Goal: Task Accomplishment & Management: Use online tool/utility

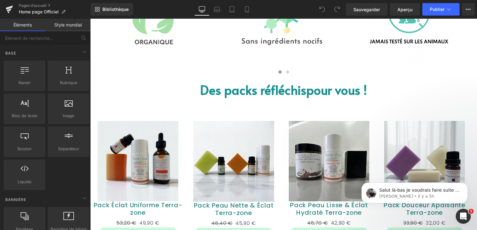
scroll to position [437, 0]
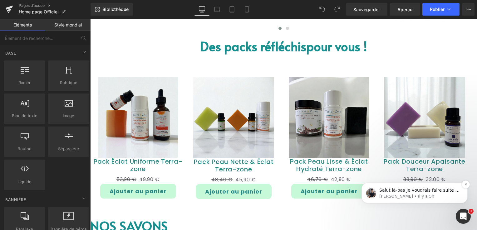
click at [431, 194] on p "Tony • Il y a 5h" at bounding box center [419, 197] width 81 height 6
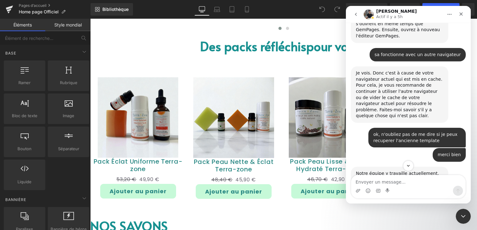
scroll to position [4869, 0]
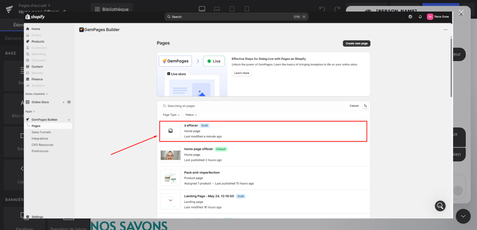
scroll to position [0, 0]
click at [459, 12] on div "Fermer" at bounding box center [462, 12] width 6 height 6
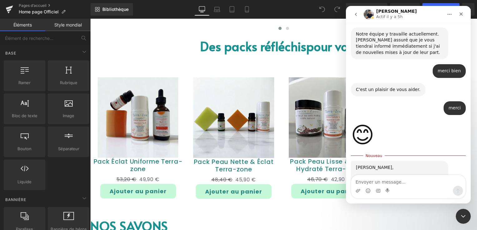
scroll to position [5009, 0]
click at [12, 8] on div at bounding box center [238, 106] width 477 height 212
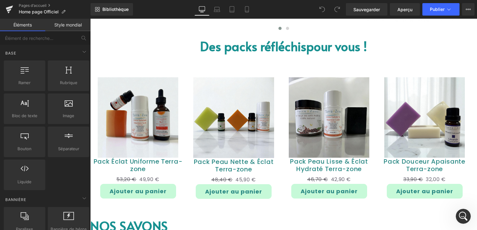
scroll to position [0, 0]
click at [12, 8] on icon at bounding box center [9, 10] width 7 height 16
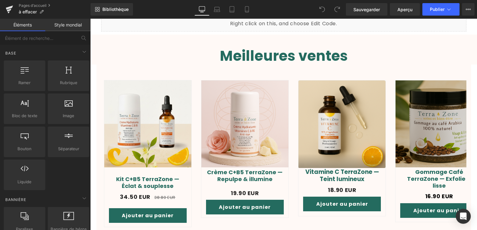
scroll to position [214, 0]
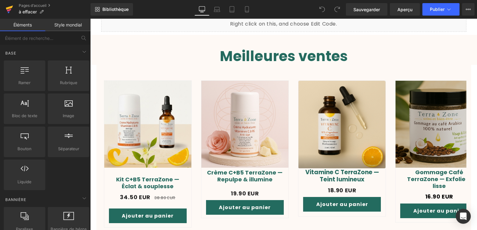
click at [12, 6] on icon at bounding box center [9, 8] width 7 height 4
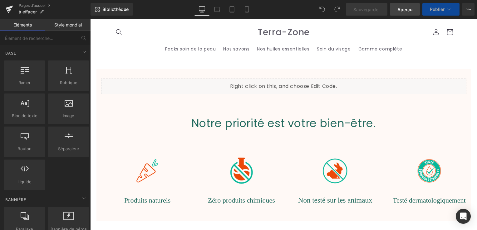
click link "Aperçu"
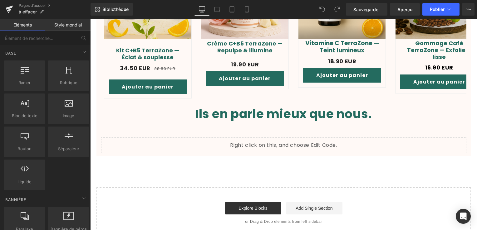
scroll to position [339, 0]
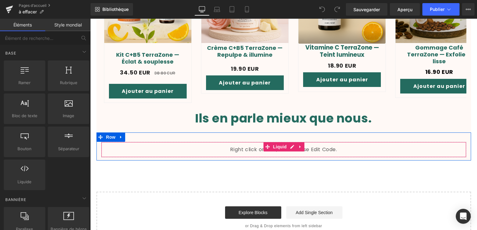
click div "Liquid"
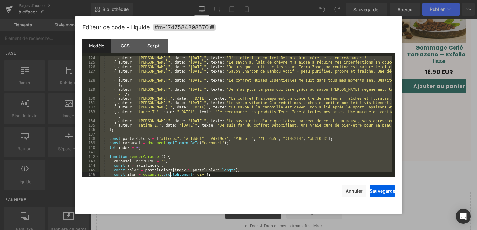
scroll to position [683, 0]
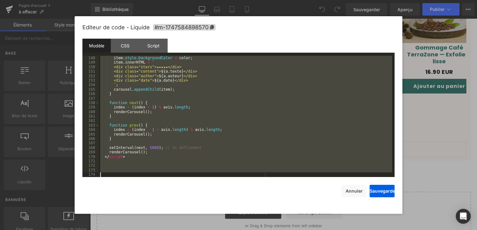
drag, startPoint x: 102, startPoint y: 75, endPoint x: 174, endPoint y: 205, distance: 148.6
click div "Editeur de code - Liquide #m-1747584898570 Modèle CSS Script Data 148 149 150 1…"
click button "Annuler"
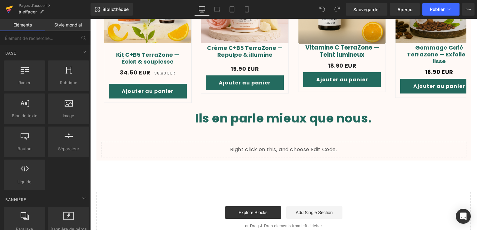
click icon
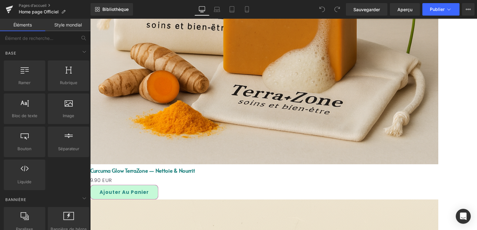
scroll to position [1248, 0]
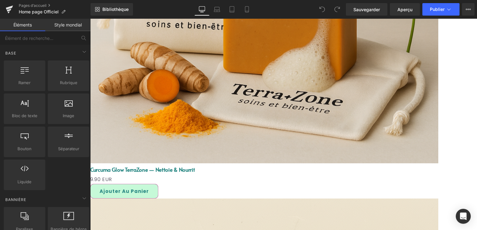
click at [90, 19] on icon at bounding box center [90, 19] width 0 height 0
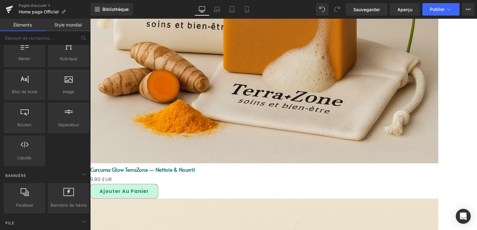
scroll to position [62, 0]
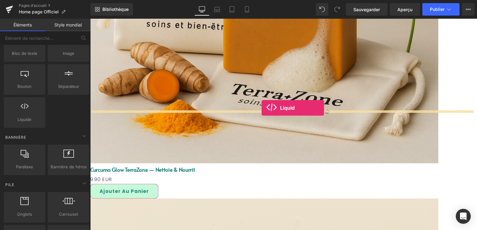
drag, startPoint x: 124, startPoint y: 136, endPoint x: 262, endPoint y: 108, distance: 140.2
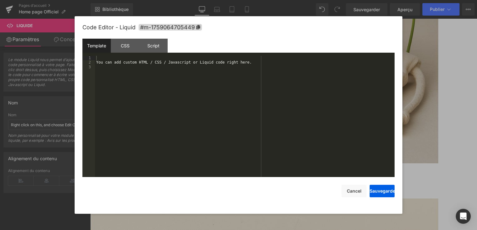
drag, startPoint x: 97, startPoint y: 63, endPoint x: 262, endPoint y: 62, distance: 165.1
click at [262, 62] on div "Vous pouvez ajouter du code HTML / CSS / Javascript ou Liquid personnalisé ici." at bounding box center [245, 121] width 300 height 130
click at [218, 83] on div "Vous pouvez ajouter du code HTML / CSS / Javascript ou Liquid personnalisé ici." at bounding box center [245, 121] width 300 height 130
drag, startPoint x: 98, startPoint y: 61, endPoint x: 262, endPoint y: 64, distance: 164.5
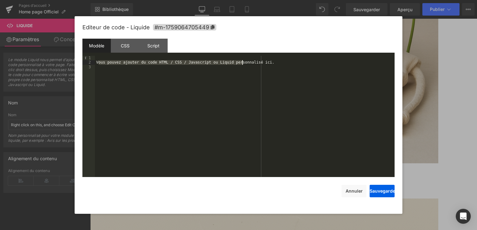
click at [262, 64] on div "Vous pouvez ajouter du code HTML / CSS / Javascript ou Liquid personnalisé ici." at bounding box center [245, 121] width 300 height 130
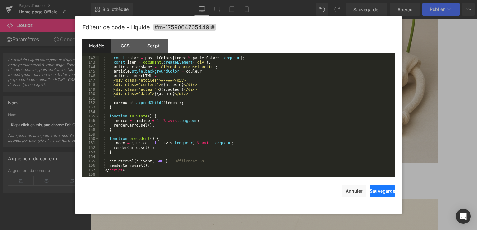
click at [383, 193] on button "Sauvegarder" at bounding box center [382, 191] width 25 height 12
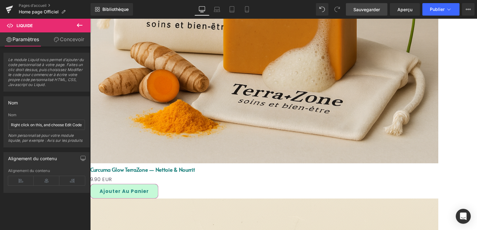
click at [372, 7] on span "Sauvegarder" at bounding box center [366, 9] width 27 height 7
click at [445, 9] on button "Publier" at bounding box center [440, 9] width 37 height 12
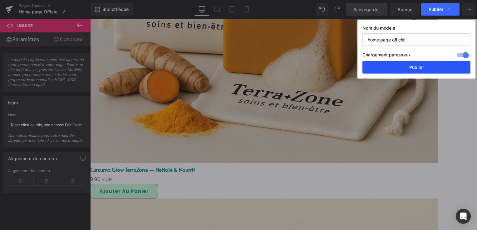
click at [426, 68] on button "Publier" at bounding box center [416, 67] width 108 height 12
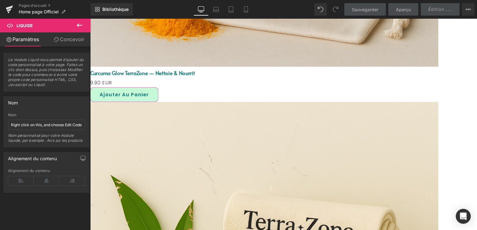
scroll to position [1389, 0]
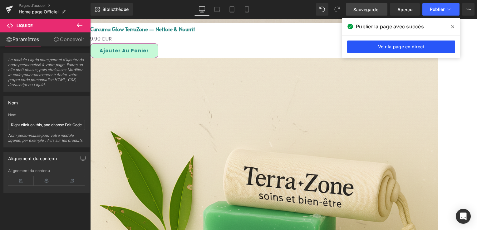
click at [428, 46] on link "Voir la page en direct" at bounding box center [401, 47] width 108 height 12
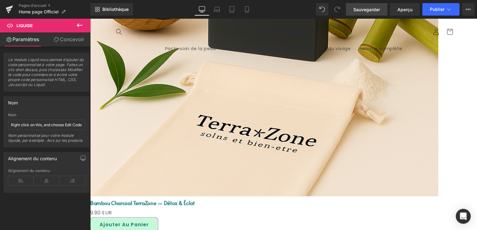
scroll to position [827, 0]
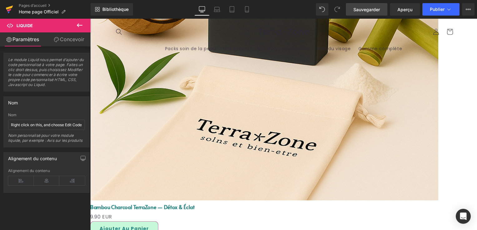
click at [10, 8] on icon at bounding box center [9, 8] width 7 height 4
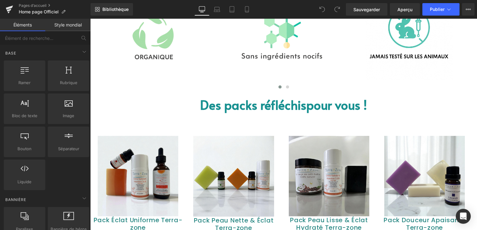
scroll to position [341, 0]
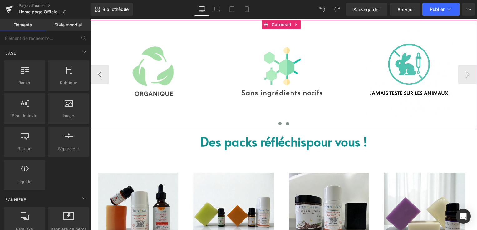
click at [286, 123] on span at bounding box center [287, 123] width 3 height 3
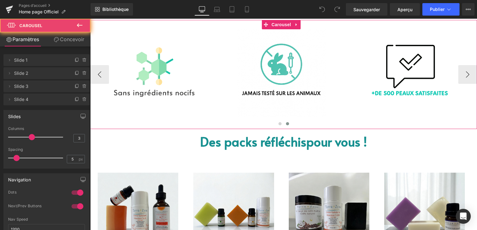
click at [286, 123] on span at bounding box center [287, 123] width 3 height 3
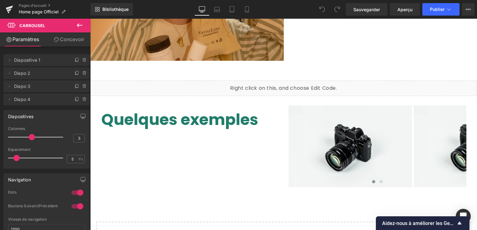
scroll to position [1322, 0]
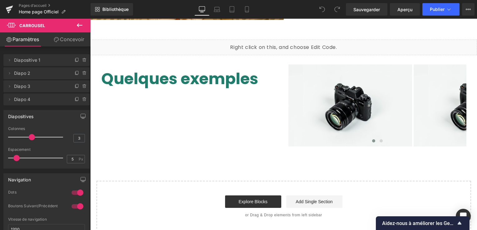
click at [77, 25] on icon at bounding box center [80, 25] width 6 height 4
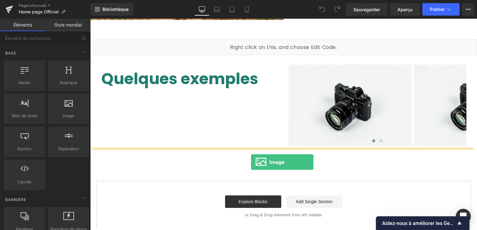
drag, startPoint x: 156, startPoint y: 127, endPoint x: 251, endPoint y: 162, distance: 100.8
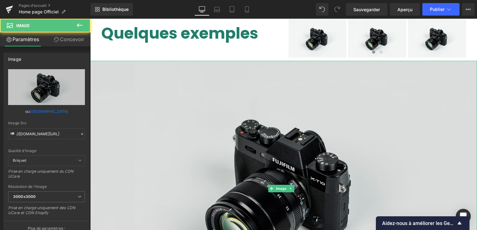
scroll to position [1415, 0]
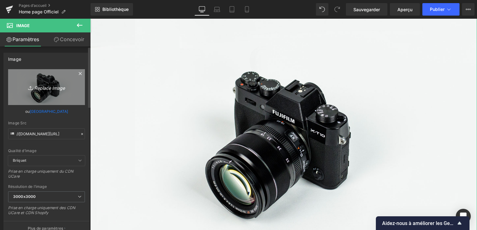
click at [51, 86] on font "Replace Image" at bounding box center [49, 87] width 31 height 5
type input "C:\fakepath\d8d23b17-77ab-42c2-9244-3fe232b7b7e7.png"
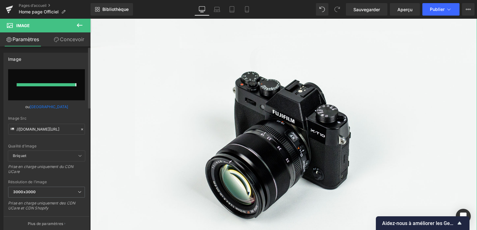
type input "https://ucarecdn.com/c3f45d44-c97f-4068-91ea-caac3ff4532f/-/format/auto/-/previ…"
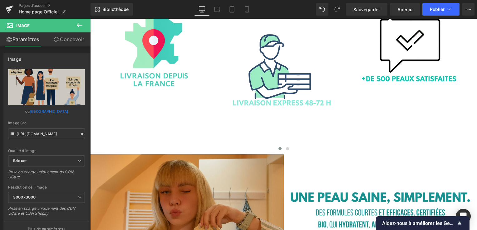
scroll to position [988, 0]
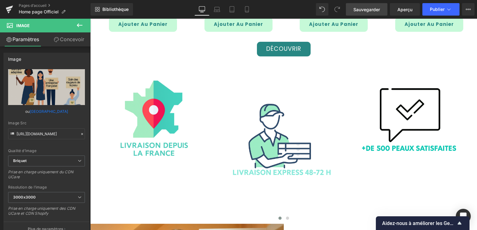
click at [370, 5] on link "Sauvegarder" at bounding box center [367, 9] width 42 height 12
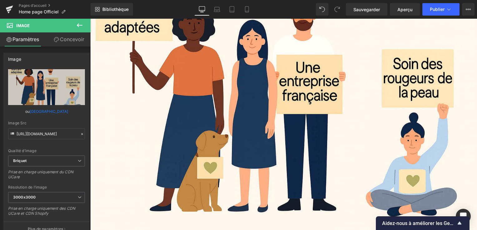
scroll to position [1488, 0]
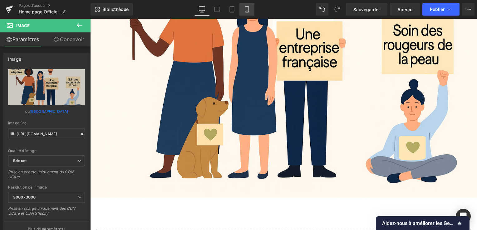
click at [248, 12] on link "Mobile" at bounding box center [246, 9] width 15 height 12
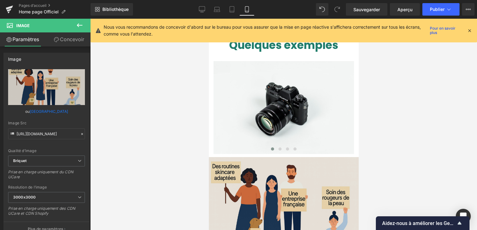
scroll to position [1395, 0]
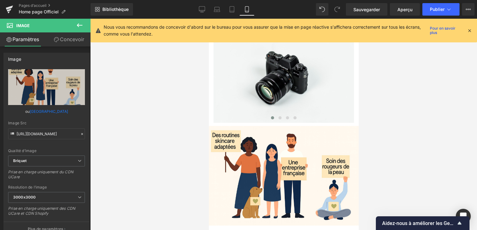
click at [471, 31] on icon at bounding box center [470, 31] width 6 height 6
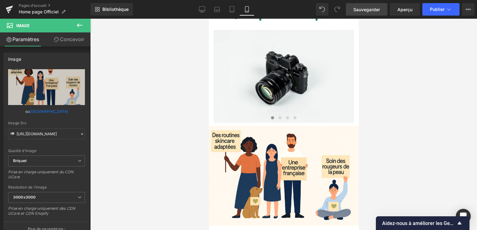
click at [373, 11] on span "Sauvegarder" at bounding box center [366, 9] width 27 height 7
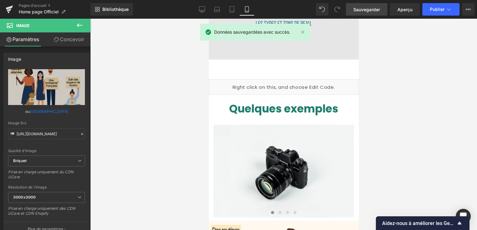
scroll to position [1331, 0]
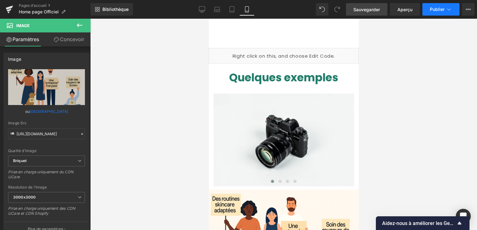
click at [444, 7] on span "Publier" at bounding box center [437, 9] width 15 height 5
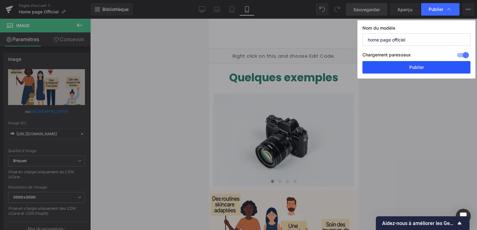
click at [429, 64] on button "Publier" at bounding box center [416, 67] width 108 height 12
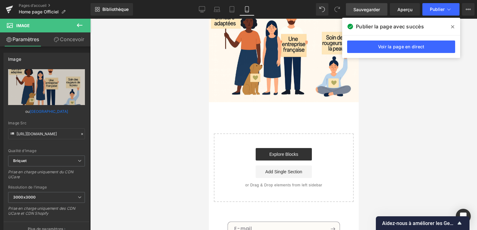
scroll to position [1425, 0]
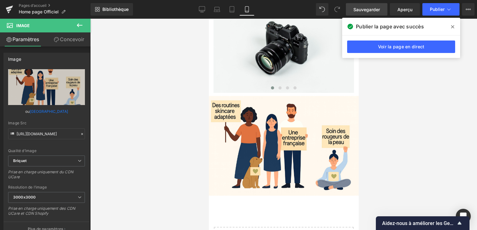
click at [455, 27] on span at bounding box center [453, 27] width 10 height 10
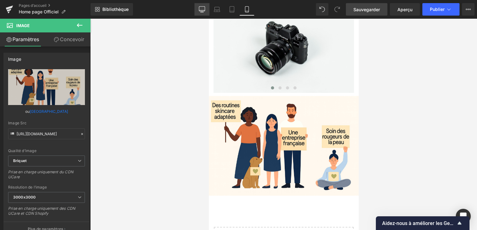
click at [201, 8] on icon at bounding box center [202, 9] width 6 height 6
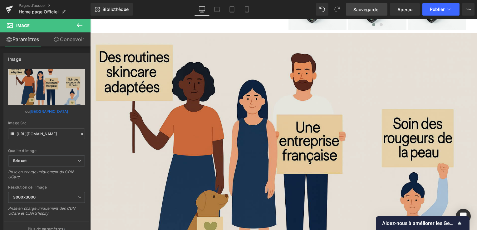
scroll to position [1397, 0]
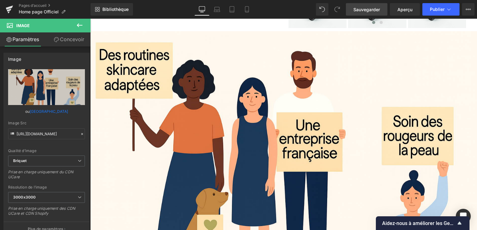
click at [80, 24] on icon at bounding box center [79, 25] width 7 height 7
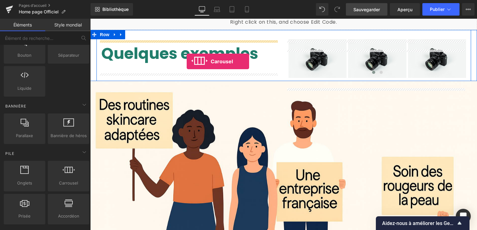
scroll to position [1334, 0]
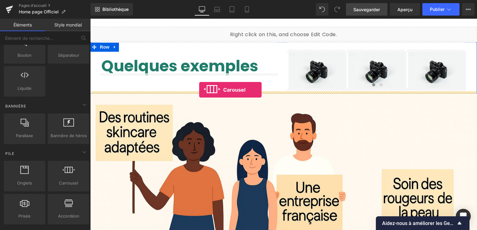
drag, startPoint x: 156, startPoint y: 191, endPoint x: 199, endPoint y: 90, distance: 109.5
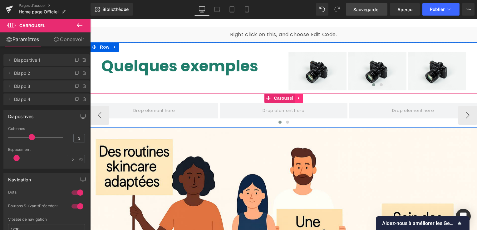
click at [298, 96] on icon at bounding box center [299, 98] width 4 height 5
click at [301, 96] on icon at bounding box center [303, 98] width 4 height 4
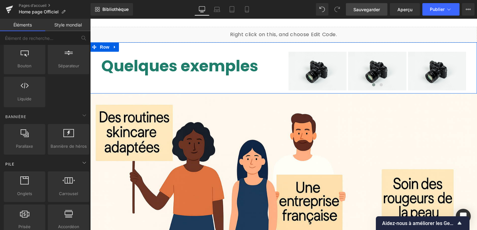
scroll to position [31, 0]
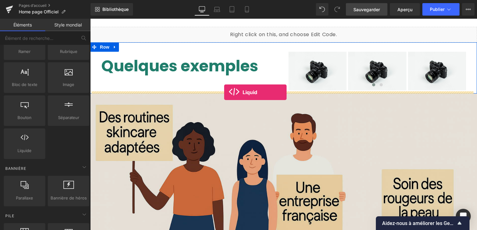
drag, startPoint x: 117, startPoint y: 160, endPoint x: 224, endPoint y: 92, distance: 126.9
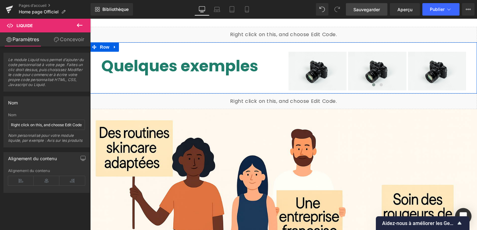
click at [465, 215] on icon "Ouvrez Intercom Messenger" at bounding box center [462, 217] width 7 height 8
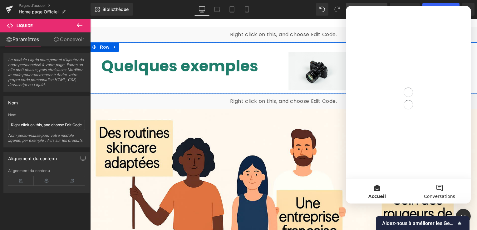
scroll to position [0, 0]
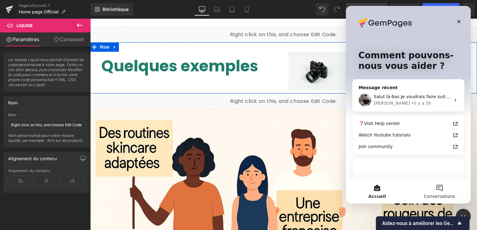
click at [441, 189] on button "Conversations" at bounding box center [439, 191] width 62 height 25
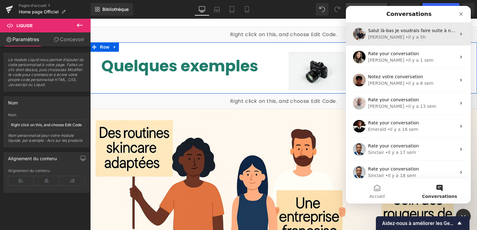
click at [405, 38] on div "• Il y a 5h" at bounding box center [415, 37] width 20 height 7
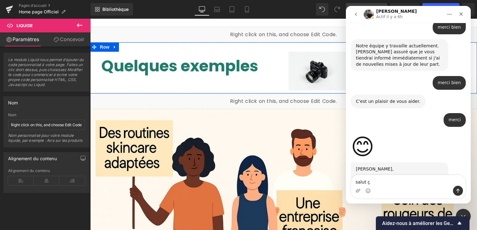
scroll to position [4999, 0]
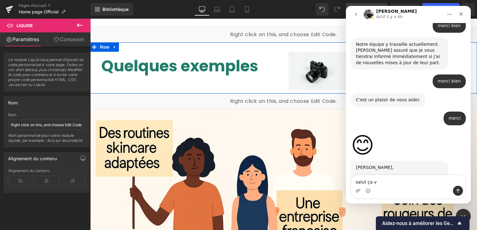
type textarea "salut ça va"
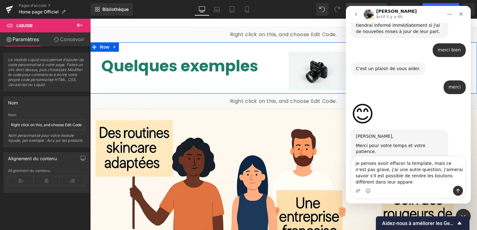
scroll to position [5036, 0]
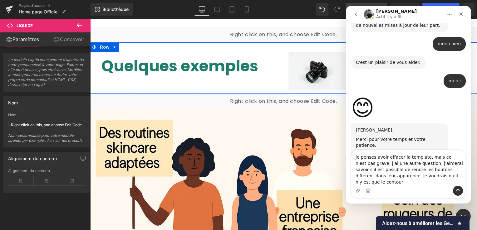
type textarea "je penses avoir effacer la template, mais ce n'est pas grave, j'ai une autre qu…"
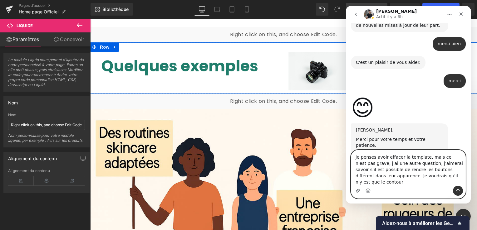
click at [357, 191] on icon "Télécharger la pièce jointe" at bounding box center [358, 191] width 5 height 5
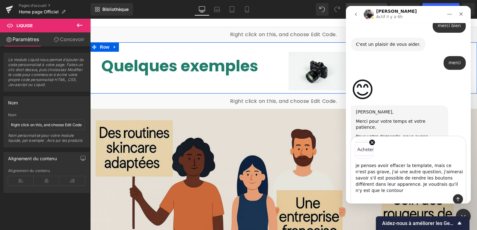
scroll to position [5056, 0]
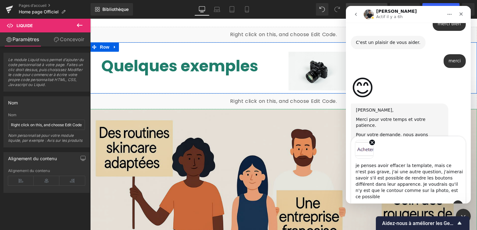
type textarea "je penses avoir effacer la template, mais ce n'est pas grave, j'ai une autre qu…"
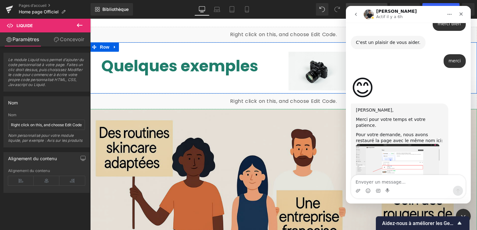
scroll to position [5084, 0]
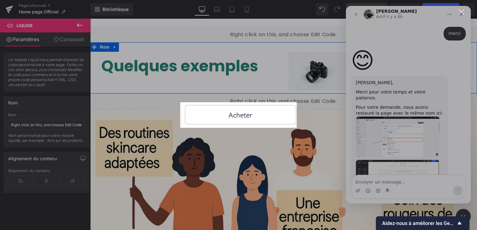
click at [461, 12] on div "Fermer" at bounding box center [462, 12] width 6 height 6
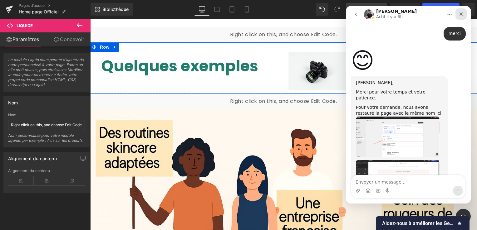
click at [463, 16] on icon "Fermer" at bounding box center [461, 14] width 5 height 5
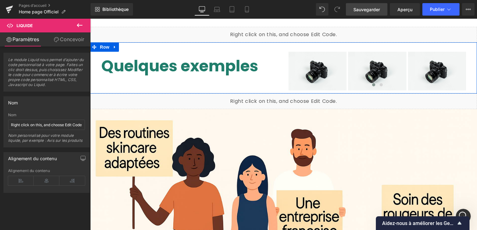
scroll to position [5090, 0]
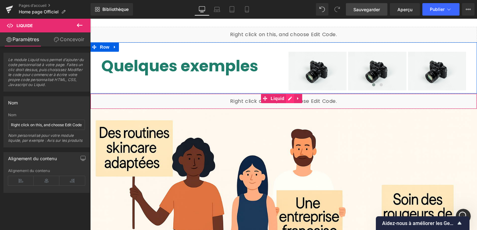
click at [291, 96] on div "Liquid" at bounding box center [283, 102] width 387 height 16
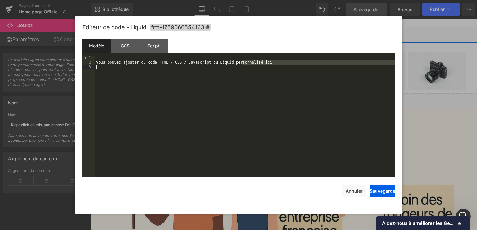
drag, startPoint x: 260, startPoint y: 62, endPoint x: 153, endPoint y: 67, distance: 106.8
click at [153, 67] on div "Vous pouvez ajouter du code HTML / CSS / Javascript ou Liquid personnalisé ici." at bounding box center [245, 121] width 300 height 130
drag, startPoint x: 98, startPoint y: 63, endPoint x: 257, endPoint y: 65, distance: 159.2
click at [257, 65] on div "Vous pouvez ajouter du code HTML / CSS / Javascript ou Liquid personnalisé ici." at bounding box center [245, 121] width 300 height 130
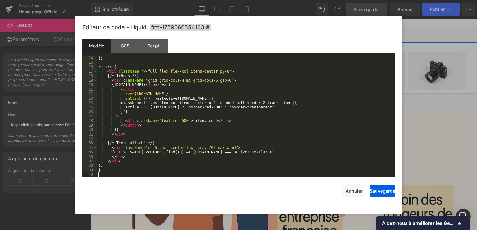
scroll to position [58, 0]
click at [378, 193] on button "Sauvegarder" at bounding box center [382, 191] width 25 height 12
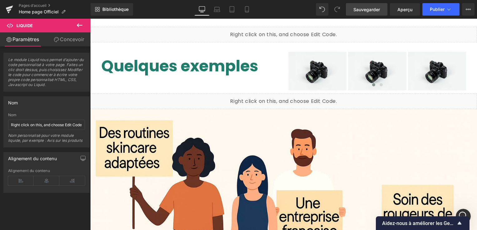
drag, startPoint x: 365, startPoint y: 13, endPoint x: 238, endPoint y: 61, distance: 136.6
click at [365, 13] on link "Sauvegarder" at bounding box center [367, 9] width 42 height 12
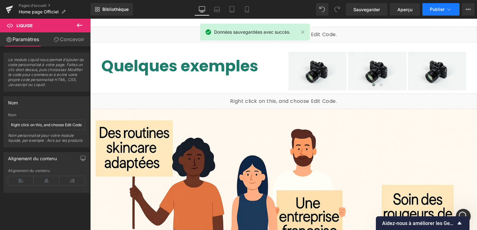
click at [435, 11] on span "Publier" at bounding box center [437, 9] width 15 height 5
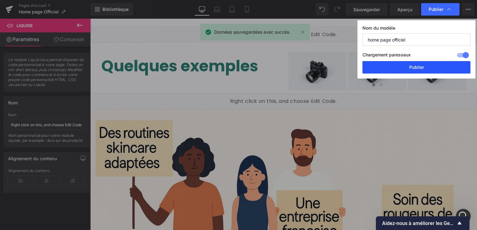
drag, startPoint x: 414, startPoint y: 69, endPoint x: 111, endPoint y: 52, distance: 303.9
click at [414, 69] on button "Publier" at bounding box center [416, 67] width 108 height 12
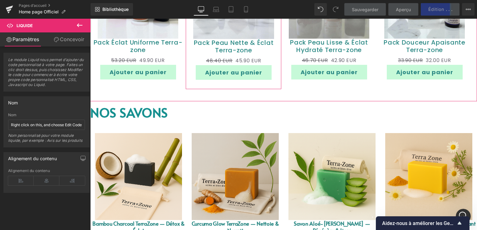
scroll to position [593, 0]
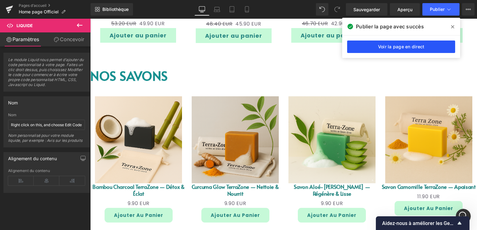
click at [389, 46] on link "Voir la page en direct" at bounding box center [401, 47] width 108 height 12
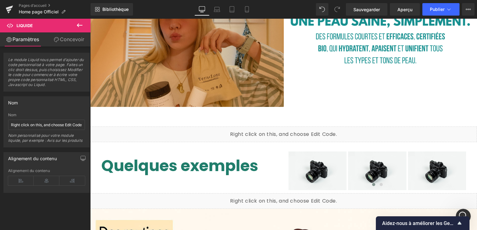
scroll to position [1280, 0]
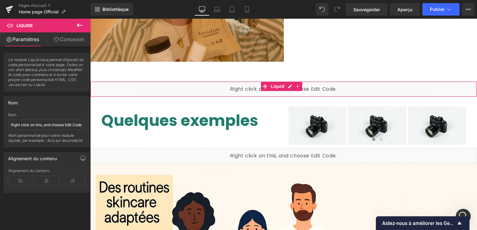
click at [287, 83] on div "Liquid" at bounding box center [283, 89] width 387 height 16
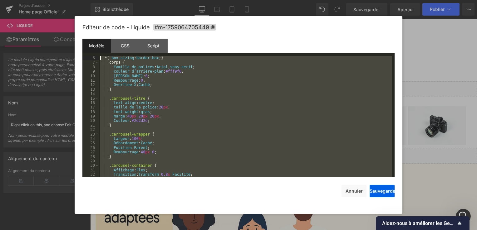
scroll to position [0, 0]
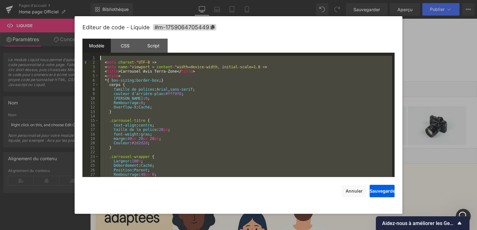
drag, startPoint x: 131, startPoint y: 154, endPoint x: 97, endPoint y: 43, distance: 116.3
click at [97, 43] on div "Modèle CSS Script Data 1 2 3 4 5 6 7 8 9 10 11 12 13 14 15 16 17 18 19 20 21 22…" at bounding box center [238, 108] width 312 height 139
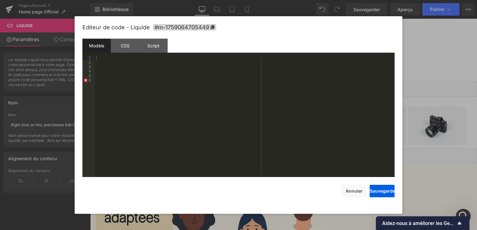
click at [361, 201] on div "Editeur de code - Liquide #m-1759064705449 Modèle CSS Script Data 1 2 3 4 5 6 X…" at bounding box center [238, 115] width 312 height 198
click at [356, 197] on button "Annuler" at bounding box center [353, 191] width 25 height 12
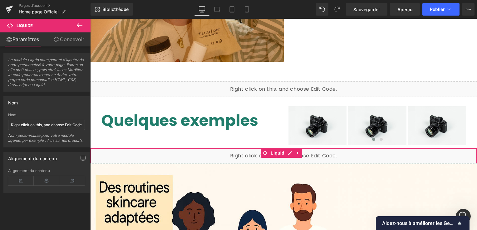
scroll to position [1373, 0]
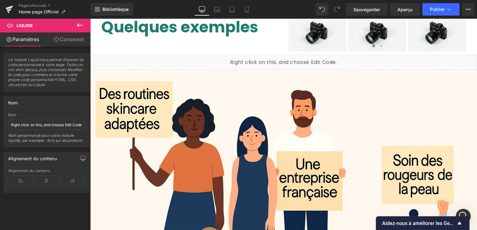
click at [287, 57] on div "Liquid" at bounding box center [283, 63] width 387 height 16
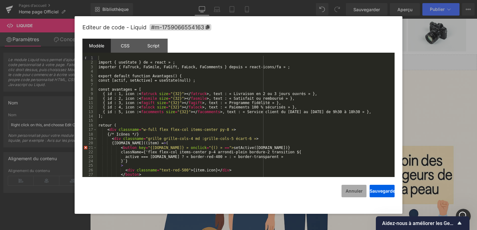
click at [346, 189] on button "Annuler" at bounding box center [353, 191] width 25 height 12
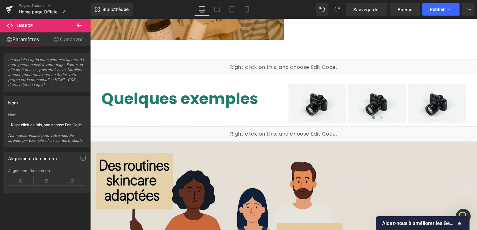
scroll to position [1311, 0]
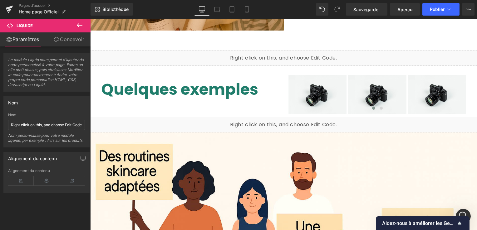
click at [290, 120] on div "Liquid" at bounding box center [283, 125] width 387 height 16
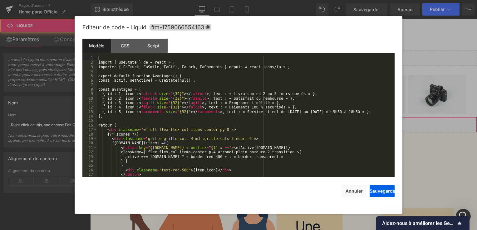
click at [290, 120] on div "Liquid" at bounding box center [283, 125] width 387 height 16
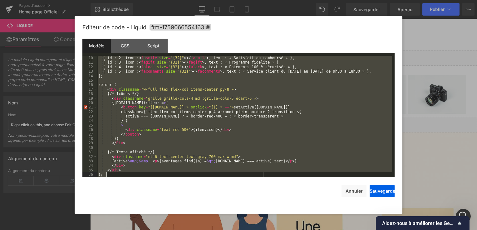
scroll to position [49, 0]
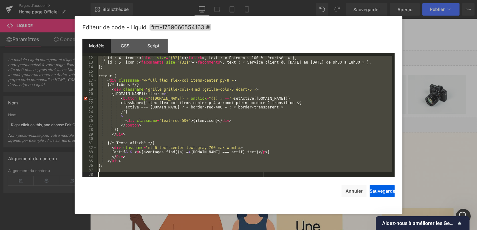
drag, startPoint x: 99, startPoint y: 62, endPoint x: 266, endPoint y: 194, distance: 213.4
click at [266, 194] on div "Editeur de code - Liquid #m-1759066554163 Modèle CSS Script Data 12 13 14 15 16…" at bounding box center [238, 115] width 312 height 198
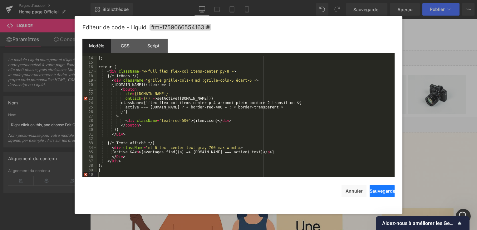
click at [376, 192] on button "Sauvegarder" at bounding box center [382, 191] width 25 height 12
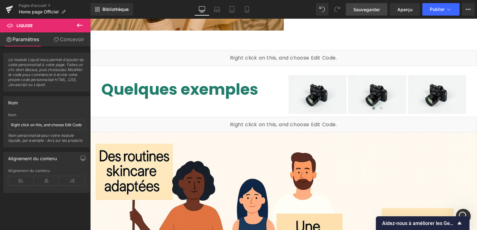
click at [375, 11] on span "Sauvegarder" at bounding box center [366, 9] width 27 height 7
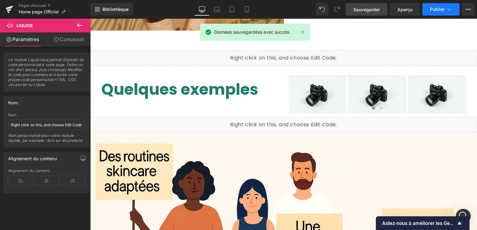
click at [428, 8] on button "Publier" at bounding box center [440, 9] width 37 height 12
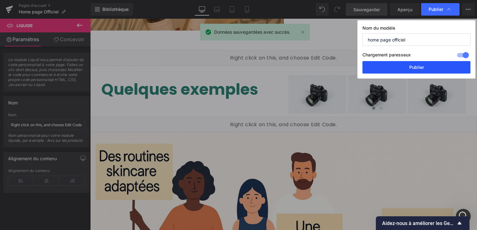
click at [414, 67] on button "Publier" at bounding box center [416, 67] width 108 height 12
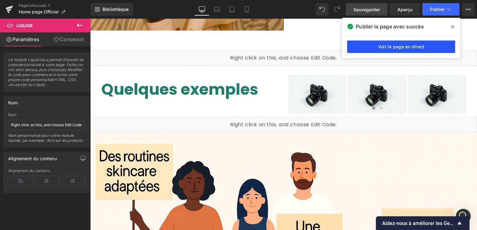
click at [423, 46] on link "Voir la page en direct" at bounding box center [401, 47] width 108 height 12
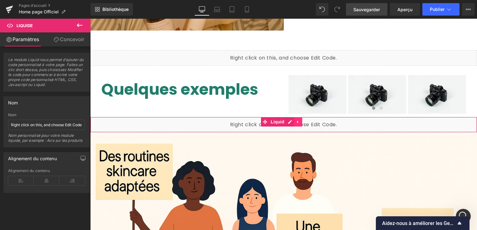
click at [297, 121] on icon at bounding box center [297, 122] width 1 height 3
click at [300, 121] on icon at bounding box center [302, 122] width 4 height 5
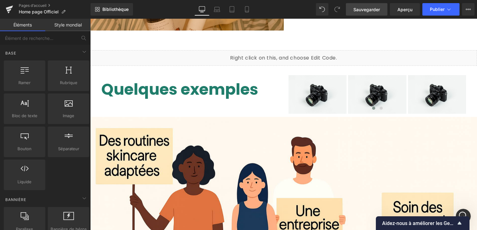
scroll to position [0, 0]
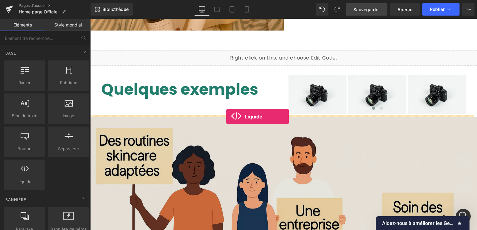
drag, startPoint x: 122, startPoint y: 189, endPoint x: 227, endPoint y: 117, distance: 126.8
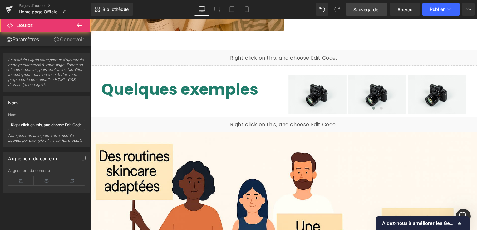
click at [288, 119] on div "Liquid" at bounding box center [283, 125] width 387 height 16
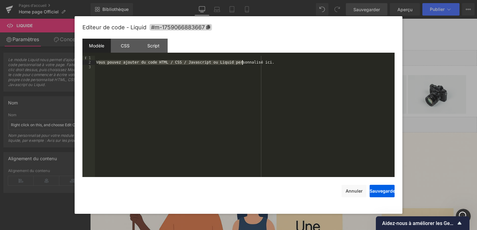
drag, startPoint x: 99, startPoint y: 62, endPoint x: 263, endPoint y: 62, distance: 164.8
click at [263, 62] on div "Vous pouvez ajouter du code HTML / CSS / Javascript ou Liquid personnalisé ici." at bounding box center [245, 121] width 300 height 130
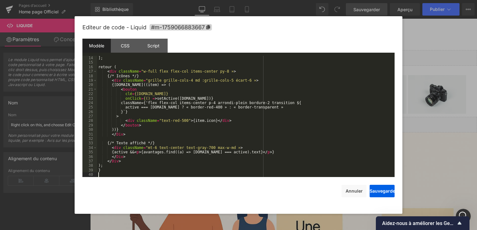
scroll to position [58, 0]
click at [380, 191] on button "Sauvegarder" at bounding box center [382, 191] width 25 height 12
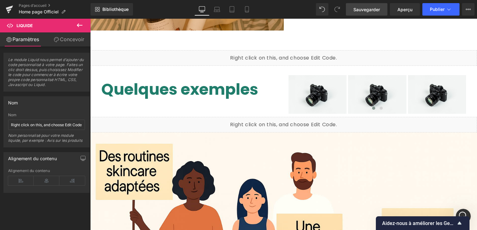
click at [365, 14] on link "Sauvegarder" at bounding box center [367, 9] width 42 height 12
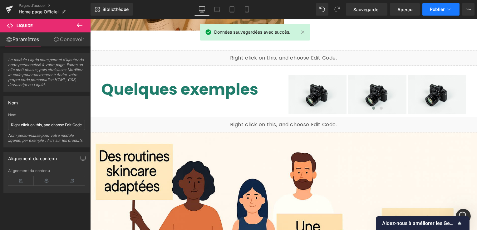
click at [430, 12] on button "Publier" at bounding box center [440, 9] width 37 height 12
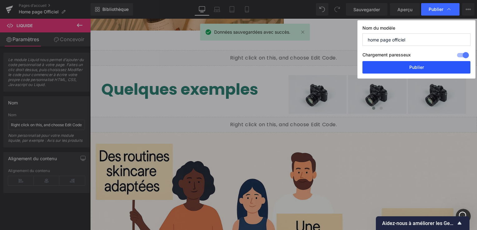
click at [424, 66] on button "Publier" at bounding box center [416, 67] width 108 height 12
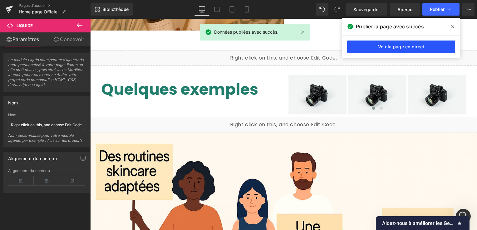
click at [391, 46] on link "Voir la page en direct" at bounding box center [401, 47] width 108 height 12
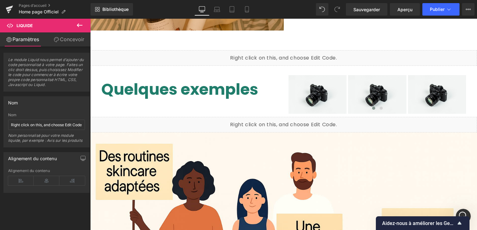
click at [289, 120] on div "Liquid" at bounding box center [283, 125] width 387 height 16
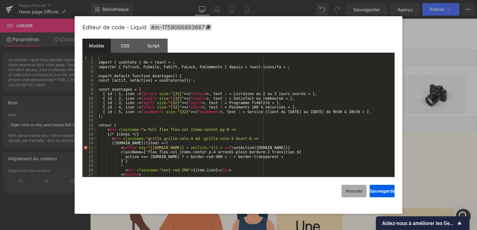
click at [354, 192] on button "Annuler" at bounding box center [353, 191] width 25 height 12
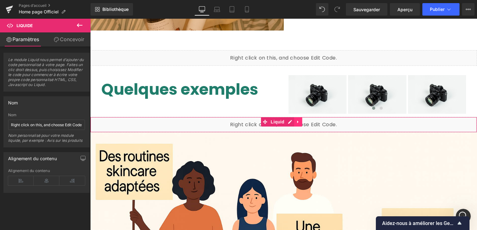
click at [294, 117] on link at bounding box center [298, 121] width 8 height 9
click at [300, 120] on icon at bounding box center [302, 122] width 4 height 4
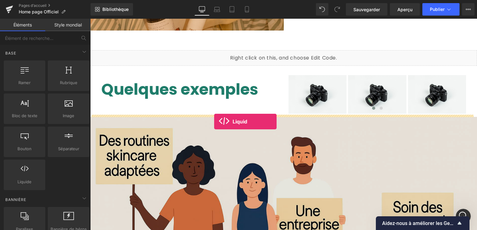
drag, startPoint x: 121, startPoint y: 194, endPoint x: 215, endPoint y: 120, distance: 119.4
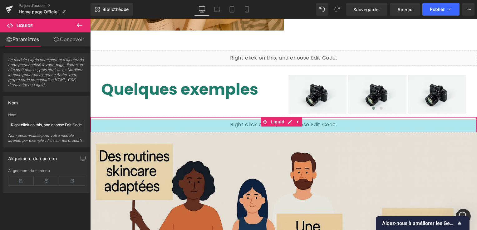
drag, startPoint x: 235, startPoint y: 130, endPoint x: 234, endPoint y: 143, distance: 12.8
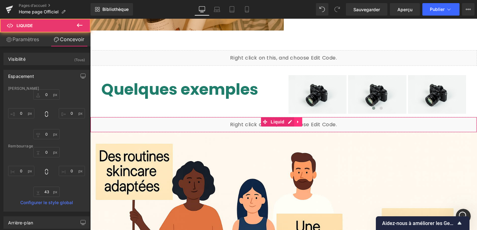
click at [296, 120] on icon at bounding box center [298, 122] width 4 height 5
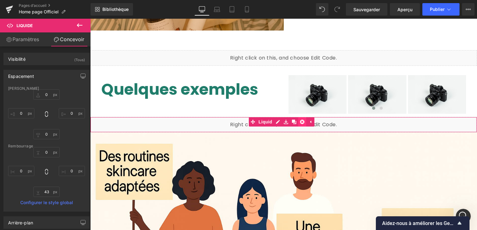
click at [302, 120] on icon at bounding box center [302, 122] width 4 height 4
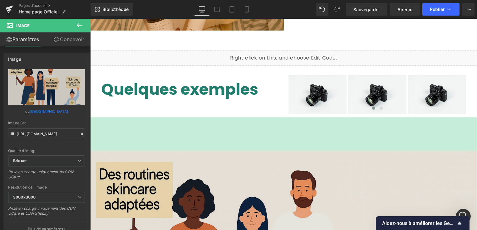
drag, startPoint x: 274, startPoint y: 115, endPoint x: 279, endPoint y: 149, distance: 34.1
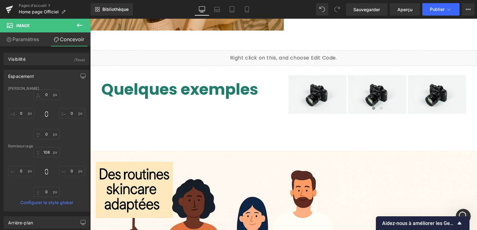
click at [79, 19] on button at bounding box center [80, 26] width 22 height 14
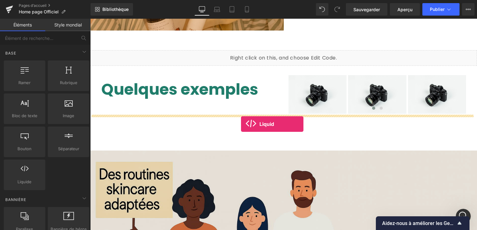
drag, startPoint x: 117, startPoint y: 194, endPoint x: 242, endPoint y: 124, distance: 143.2
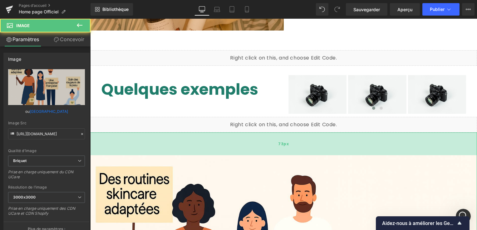
drag, startPoint x: 238, startPoint y: 163, endPoint x: 239, endPoint y: 152, distance: 11.3
click at [239, 152] on div "73px" at bounding box center [283, 144] width 387 height 23
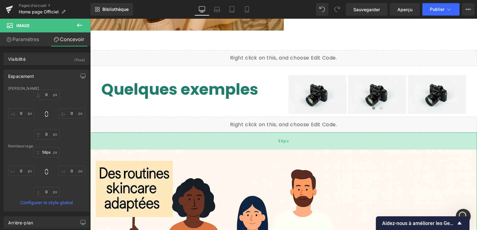
type input "55px"
drag, startPoint x: 239, startPoint y: 152, endPoint x: 240, endPoint y: 147, distance: 5.5
click at [240, 147] on div "55px" at bounding box center [283, 141] width 387 height 17
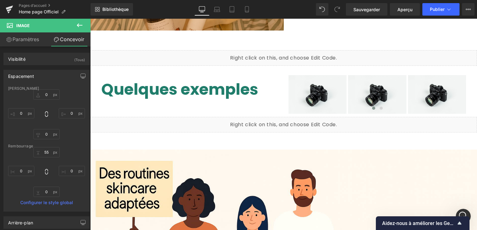
click at [288, 120] on div "Liquid" at bounding box center [283, 125] width 387 height 16
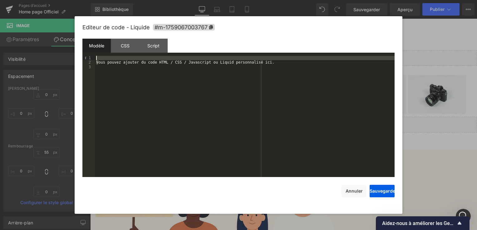
drag, startPoint x: 98, startPoint y: 62, endPoint x: 153, endPoint y: 57, distance: 54.8
click at [153, 57] on div "Vous pouvez ajouter du code HTML / CSS / Javascript ou Liquid personnalisé ici." at bounding box center [245, 121] width 300 height 130
click at [126, 61] on div "Vous pouvez ajouter du code HTML / CSS / Javascript ou Liquid personnalisé ici." at bounding box center [245, 121] width 300 height 130
click at [114, 62] on div "Vous pouvez ajouter du code HTML / CSS / Javascript ou Liquid personnalisé ici." at bounding box center [245, 121] width 300 height 130
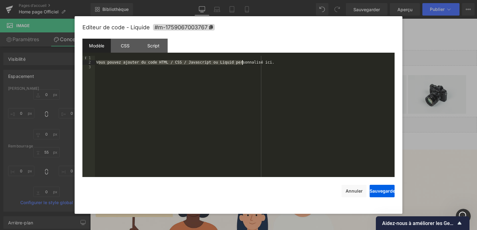
drag, startPoint x: 98, startPoint y: 63, endPoint x: 259, endPoint y: 63, distance: 160.7
click at [259, 63] on div "Vous pouvez ajouter du code HTML / CSS / Javascript ou Liquid personnalisé ici." at bounding box center [245, 121] width 300 height 130
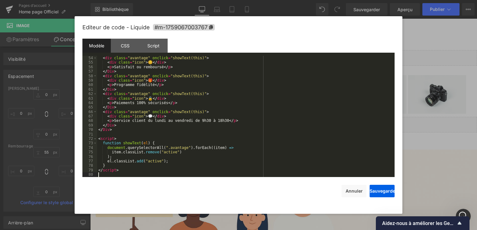
scroll to position [238, 0]
click at [375, 189] on button "Sauvegarder" at bounding box center [382, 191] width 25 height 12
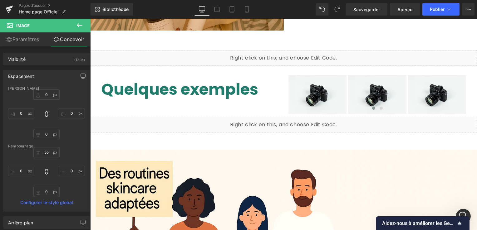
click at [362, 16] on div "Bibliothèque Bureau Bureau Laptop Tablet Mobile Sauvegarder Aperçu Publier Sche…" at bounding box center [284, 9] width 386 height 19
click at [364, 12] on span "Sauvegarder" at bounding box center [366, 9] width 27 height 7
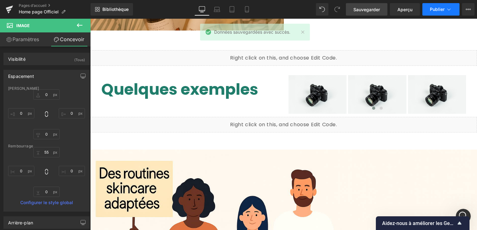
click at [433, 9] on span "Publier" at bounding box center [437, 9] width 15 height 5
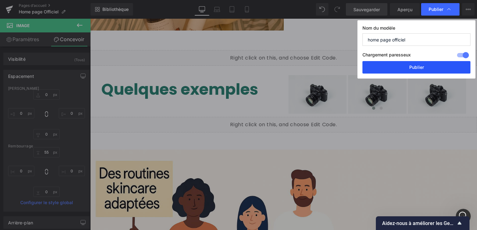
click at [428, 66] on button "Publier" at bounding box center [416, 67] width 108 height 12
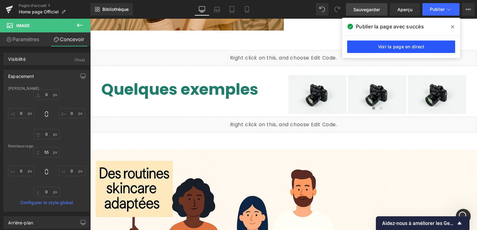
click at [428, 41] on link "Voir la page en direct" at bounding box center [401, 47] width 108 height 12
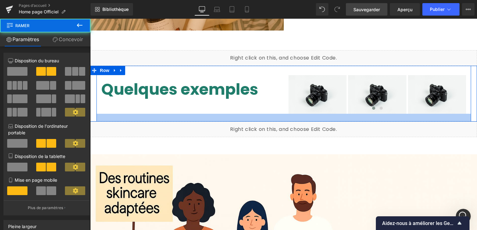
drag, startPoint x: 266, startPoint y: 112, endPoint x: 266, endPoint y: 118, distance: 6.3
click at [266, 118] on div at bounding box center [283, 118] width 375 height 8
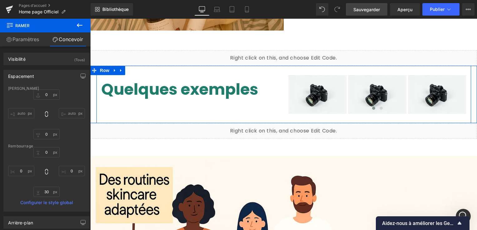
type input "42px"
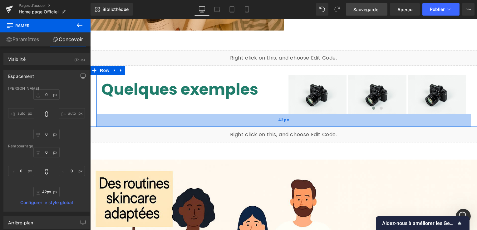
drag, startPoint x: 266, startPoint y: 118, endPoint x: 267, endPoint y: 122, distance: 3.8
click at [267, 122] on div "42px" at bounding box center [283, 120] width 375 height 13
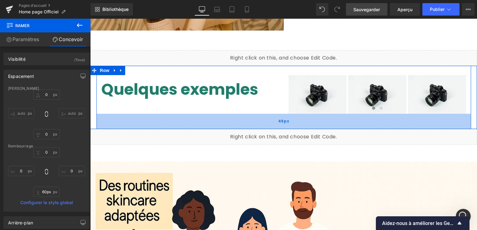
type input "61px"
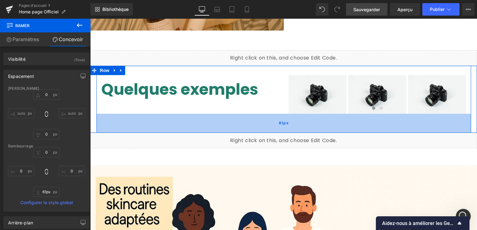
drag, startPoint x: 224, startPoint y: 120, endPoint x: 225, endPoint y: 126, distance: 6.0
click at [225, 126] on div "61px" at bounding box center [283, 123] width 375 height 19
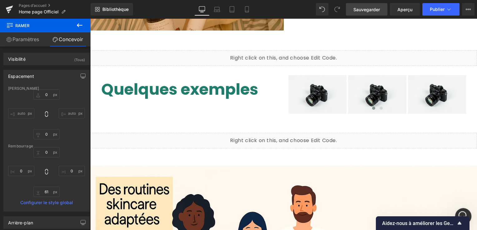
click at [463, 213] on icon "Ouvrir le Messenger Intercom" at bounding box center [462, 216] width 10 height 10
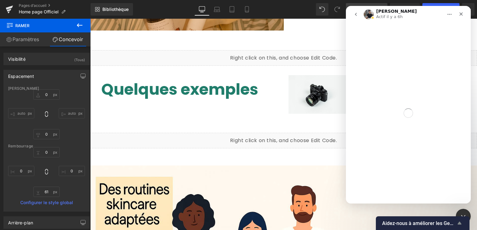
click at [462, 224] on icon "Enquête - Aidez-nous à améliorer les GemPages !" at bounding box center [459, 223] width 7 height 7
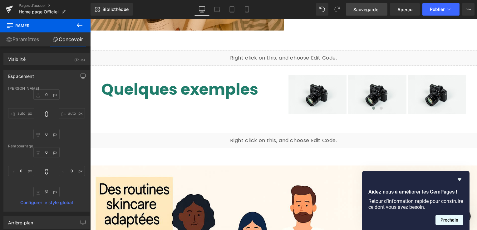
click at [456, 218] on button "Prochain" at bounding box center [449, 220] width 28 height 10
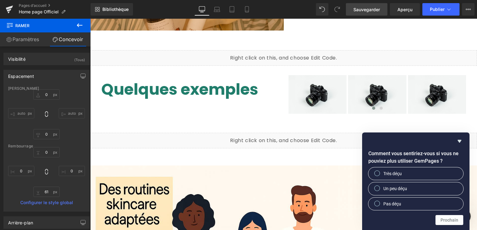
scroll to position [5090, 0]
click at [458, 140] on icon "Masquer l’enquête" at bounding box center [459, 141] width 7 height 7
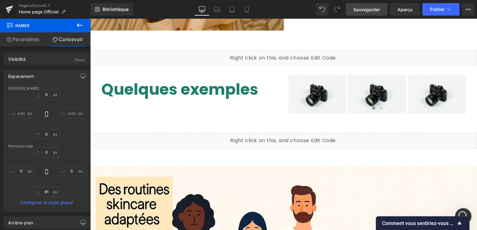
click at [463, 211] on icon "Ouvrir le Messenger Intercom" at bounding box center [462, 216] width 10 height 10
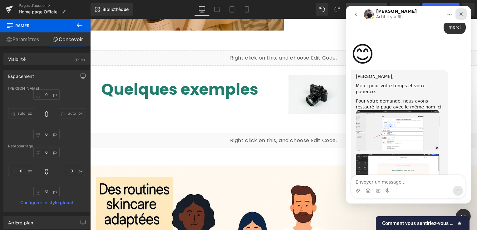
click at [462, 12] on icon "Fermer" at bounding box center [461, 14] width 5 height 5
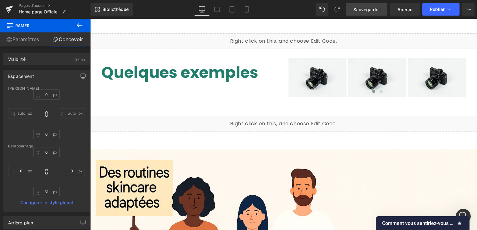
scroll to position [1342, 0]
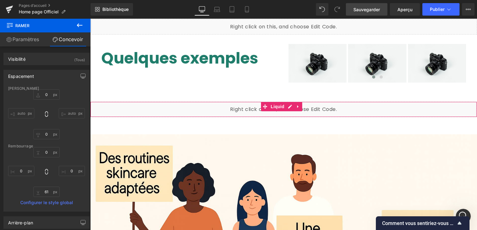
click at [290, 103] on div "Liquid" at bounding box center [283, 110] width 387 height 16
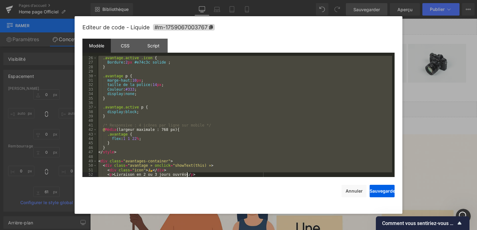
scroll to position [243, 0]
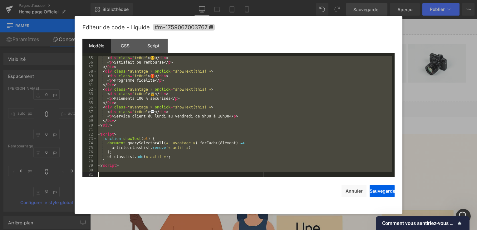
drag, startPoint x: 100, startPoint y: 62, endPoint x: 238, endPoint y: 213, distance: 205.0
click at [238, 213] on div "Editeur de code - Liquide #m-1759067003767 Modèle CSS Script Data 55 56 57 58 5…" at bounding box center [238, 115] width 312 height 198
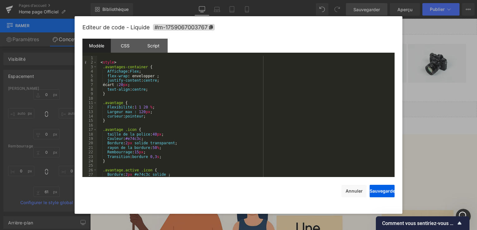
scroll to position [0, 0]
click at [379, 190] on button "Sauvegarder" at bounding box center [382, 191] width 25 height 12
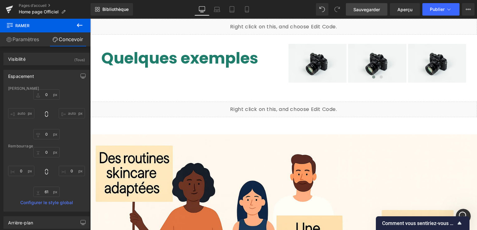
click at [361, 11] on span "Sauvegarder" at bounding box center [366, 9] width 27 height 7
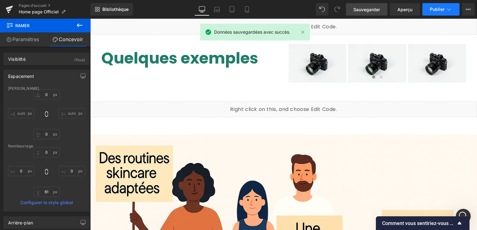
click at [433, 8] on span "Publier" at bounding box center [437, 9] width 15 height 5
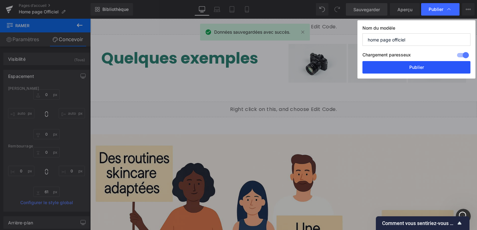
drag, startPoint x: 423, startPoint y: 66, endPoint x: 121, endPoint y: 64, distance: 301.8
click at [423, 66] on button "Publier" at bounding box center [416, 67] width 108 height 12
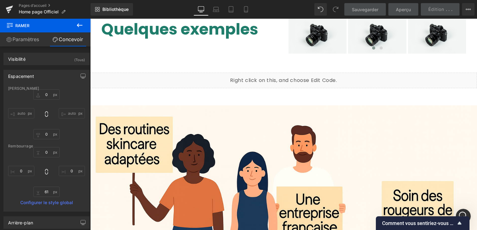
scroll to position [1311, 0]
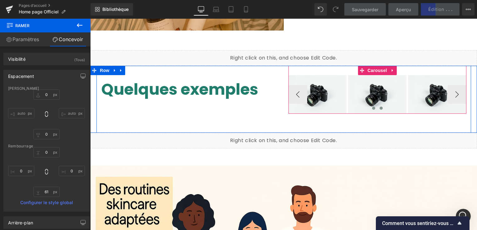
click at [377, 106] on button at bounding box center [380, 108] width 7 height 6
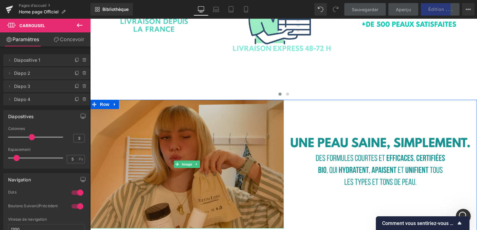
scroll to position [1124, 0]
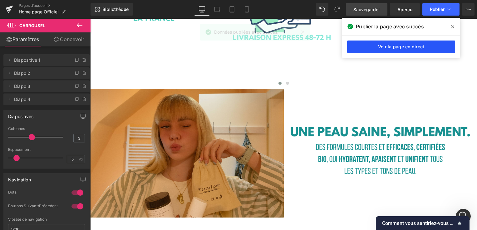
click at [415, 48] on link "Voir la page en direct" at bounding box center [401, 47] width 108 height 12
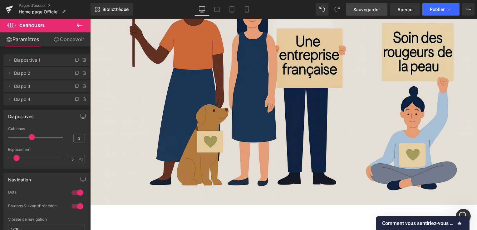
scroll to position [1373, 0]
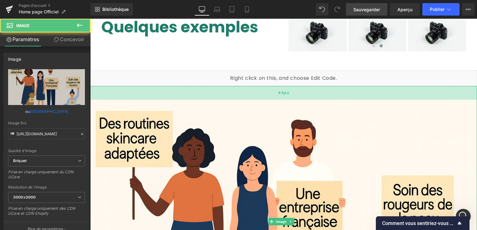
drag, startPoint x: 264, startPoint y: 100, endPoint x: 264, endPoint y: 96, distance: 3.4
click at [264, 96] on div "44px" at bounding box center [283, 93] width 387 height 14
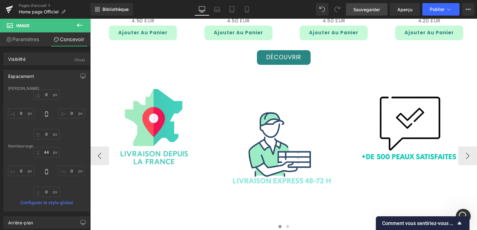
scroll to position [905, 0]
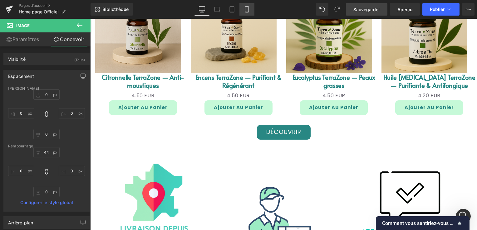
click at [247, 8] on icon at bounding box center [247, 9] width 6 height 6
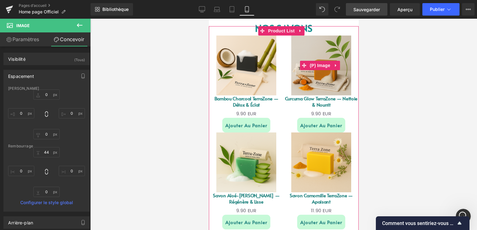
scroll to position [468, 0]
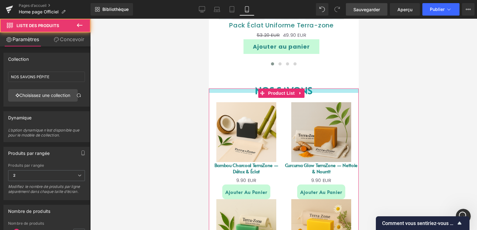
drag, startPoint x: 228, startPoint y: 84, endPoint x: 228, endPoint y: 88, distance: 4.4
click at [228, 89] on div "Sale Off (P) Image Bambou Charcoal TerraZone — Détox & Éclat (P) Title 0 EUR 9.…" at bounding box center [283, 194] width 150 height 211
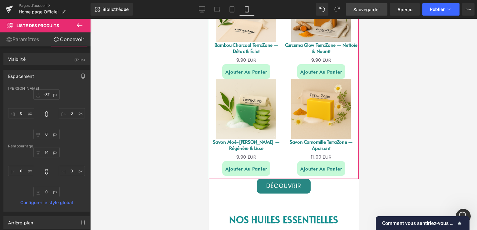
scroll to position [593, 0]
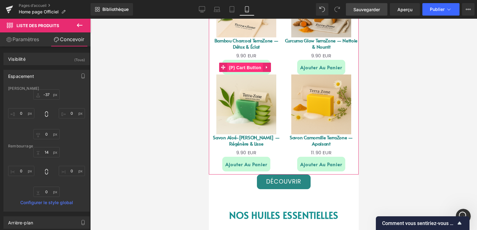
click at [239, 63] on span "(P) Cart Button" at bounding box center [245, 67] width 36 height 9
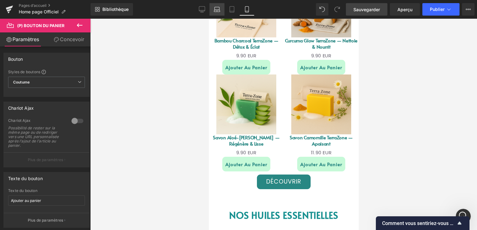
click at [220, 7] on icon at bounding box center [217, 9] width 6 height 6
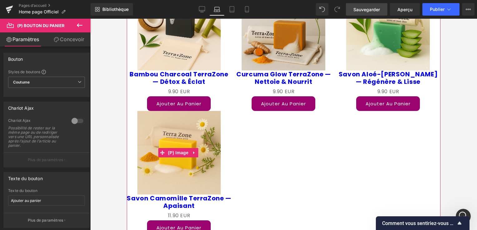
scroll to position [562, 0]
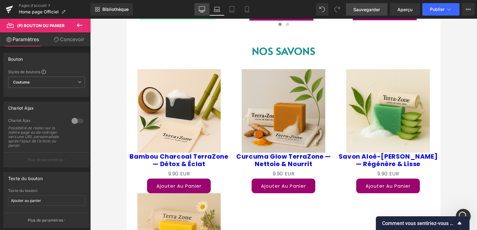
click at [204, 5] on link "Bureau" at bounding box center [201, 9] width 15 height 12
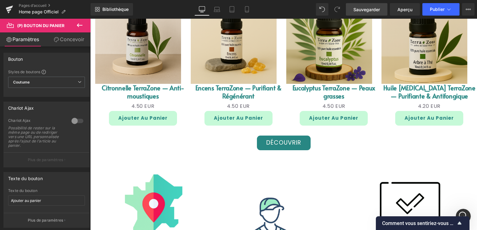
scroll to position [941, 0]
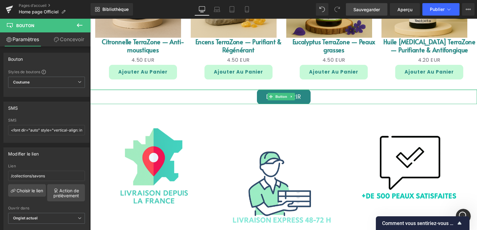
drag, startPoint x: 240, startPoint y: 87, endPoint x: 244, endPoint y: 88, distance: 3.8
click at [244, 90] on div "Découvrir Button" at bounding box center [283, 97] width 387 height 15
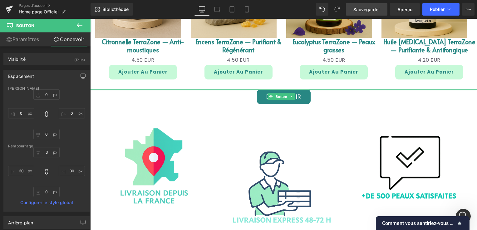
click at [319, 90] on div at bounding box center [283, 90] width 387 height 1
type input "0px"
drag, startPoint x: 322, startPoint y: 101, endPoint x: 325, endPoint y: 98, distance: 4.4
click at [325, 98] on div "Découvrir Button" at bounding box center [283, 97] width 387 height 15
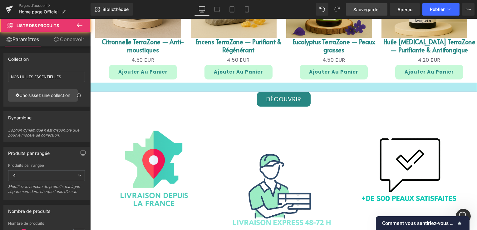
click at [261, 85] on div at bounding box center [283, 87] width 387 height 9
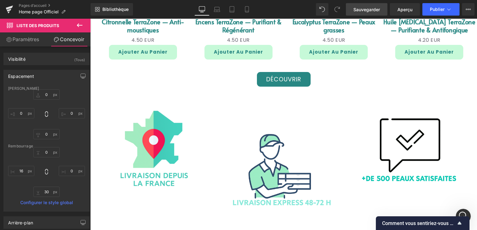
scroll to position [972, 0]
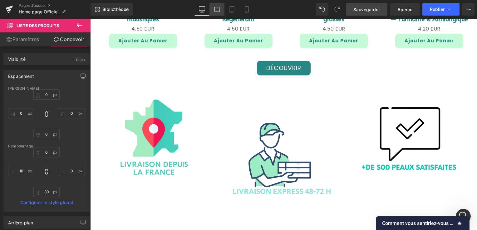
click at [215, 10] on icon at bounding box center [217, 11] width 6 height 2
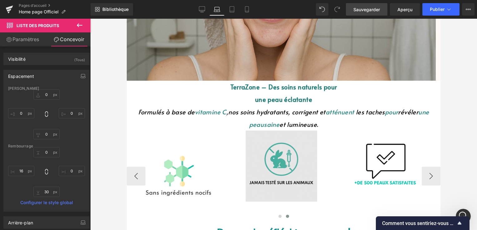
scroll to position [226, 0]
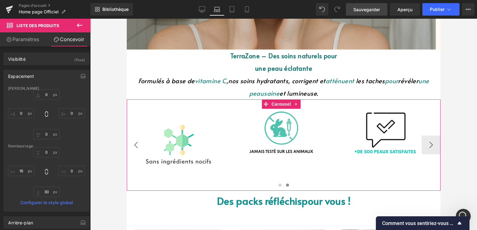
click at [141, 148] on button "‹" at bounding box center [136, 145] width 19 height 19
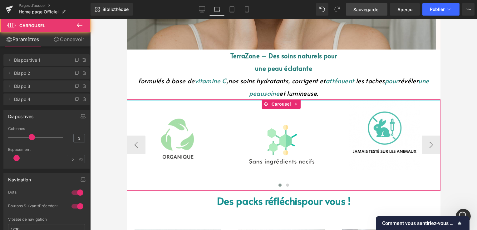
click at [204, 101] on div at bounding box center [284, 101] width 314 height 2
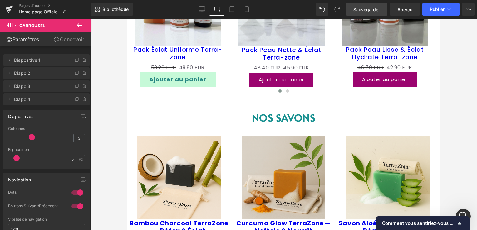
scroll to position [507, 0]
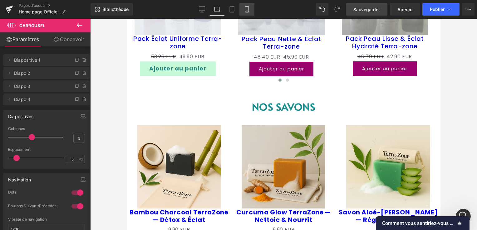
click at [243, 9] on link "Mobile" at bounding box center [246, 9] width 15 height 12
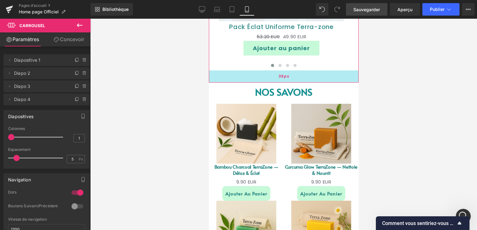
scroll to position [535, 0]
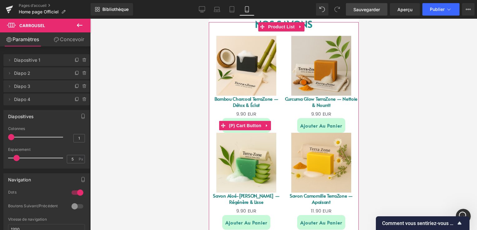
click at [275, 118] on div "Ajouter au panier" at bounding box center [245, 125] width 75 height 15
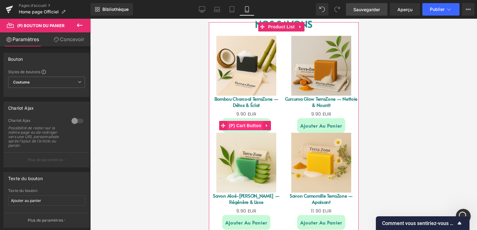
click at [247, 121] on span "(P) Cart Button" at bounding box center [245, 125] width 36 height 9
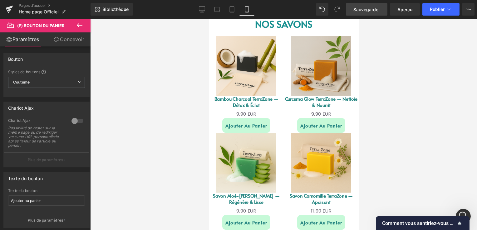
click at [64, 39] on font "Concevoir" at bounding box center [72, 39] width 24 height 6
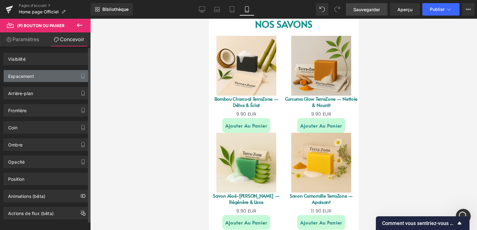
click at [28, 76] on div "Espacement" at bounding box center [21, 74] width 26 height 9
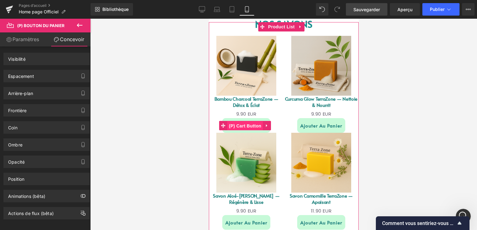
click at [241, 121] on span "(P) Cart Button" at bounding box center [245, 125] width 36 height 9
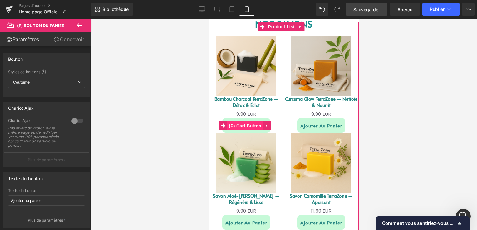
click at [250, 121] on span "(P) Cart Button" at bounding box center [245, 125] width 36 height 9
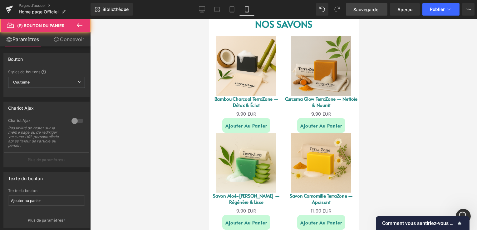
click at [76, 37] on font "Concevoir" at bounding box center [72, 39] width 24 height 6
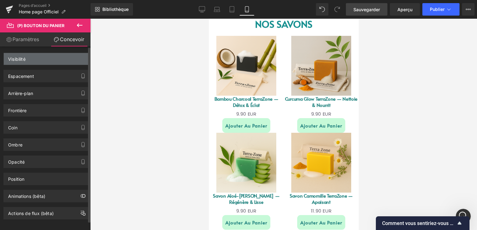
click at [30, 57] on div "Visibilité" at bounding box center [47, 59] width 86 height 12
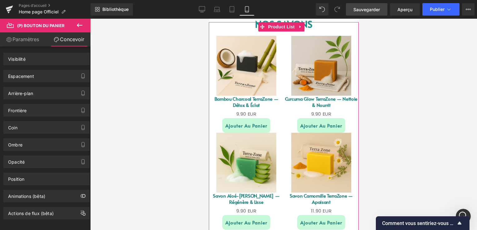
click at [216, 98] on link "Bambou Charcoal TerraZone — Détox & Éclat" at bounding box center [245, 102] width 75 height 12
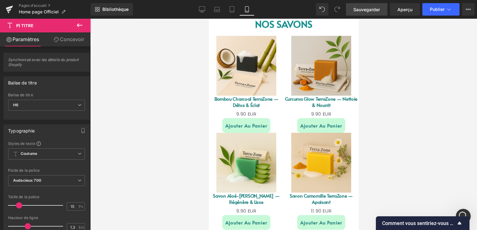
click at [61, 37] on font "Concevoir" at bounding box center [72, 39] width 24 height 6
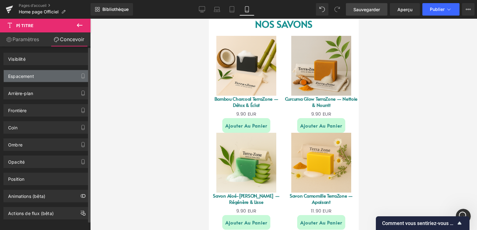
click at [36, 73] on div "Espacement" at bounding box center [47, 76] width 86 height 12
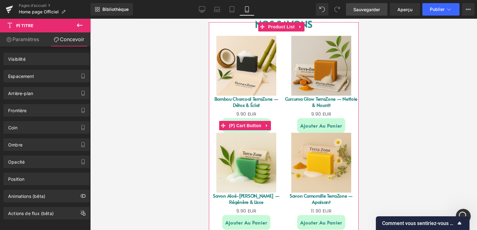
click at [239, 121] on span "(P) Cart Button" at bounding box center [245, 125] width 36 height 9
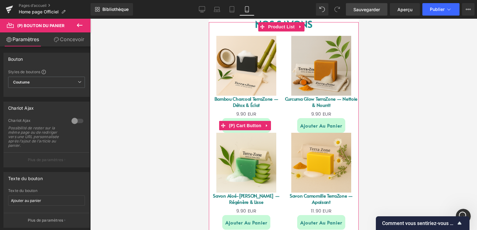
click at [270, 125] on div "Ajouter au panier" at bounding box center [245, 125] width 75 height 15
drag, startPoint x: 270, startPoint y: 125, endPoint x: 268, endPoint y: 122, distance: 3.4
click at [270, 126] on div "Sale Off (P) Image Bambou Charcoal TerraZone — Détox & Éclat (P) Title 0 EUR 9.…" at bounding box center [283, 130] width 150 height 207
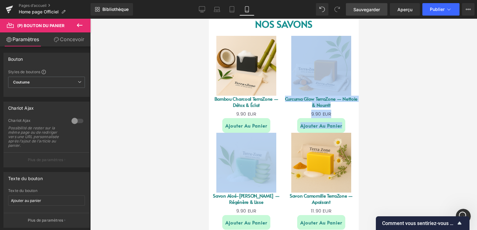
drag, startPoint x: 268, startPoint y: 122, endPoint x: 269, endPoint y: 92, distance: 30.3
click at [283, 133] on link "Sale Off" at bounding box center [320, 163] width 75 height 60
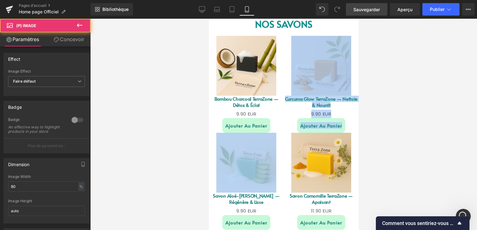
scroll to position [410, 0]
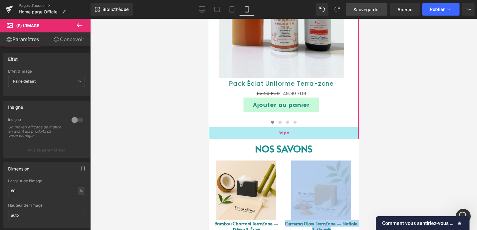
click at [249, 127] on div "39px" at bounding box center [283, 133] width 150 height 12
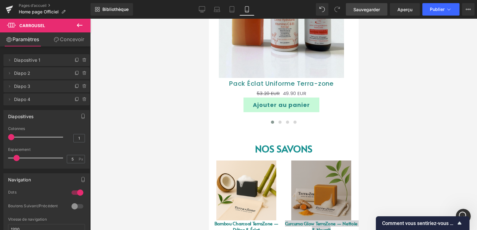
click at [80, 25] on icon at bounding box center [80, 25] width 6 height 4
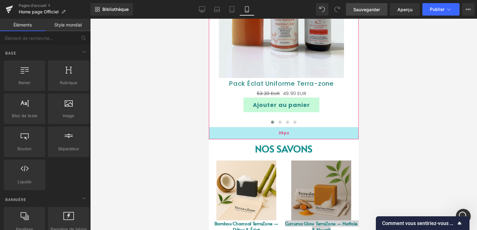
click at [243, 127] on div "39px" at bounding box center [283, 133] width 150 height 12
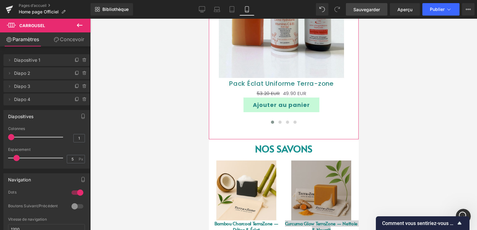
click at [70, 40] on font "Concevoir" at bounding box center [72, 39] width 24 height 6
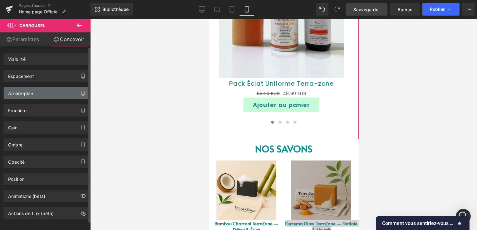
click at [31, 94] on div "Arrière-plan" at bounding box center [20, 91] width 25 height 9
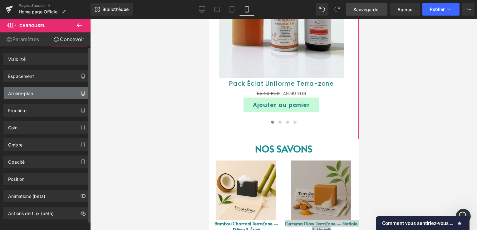
click at [78, 91] on button "button" at bounding box center [83, 93] width 10 height 12
click at [78, 92] on button "button" at bounding box center [83, 93] width 10 height 12
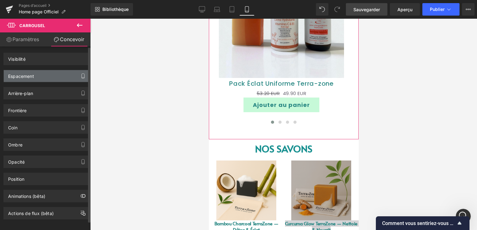
click at [78, 79] on button "button" at bounding box center [83, 76] width 10 height 12
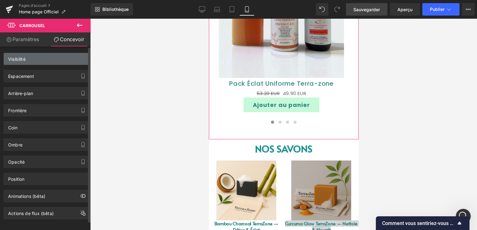
click at [81, 64] on div "Visibilité" at bounding box center [47, 59] width 86 height 12
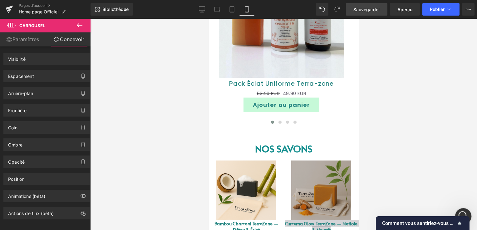
click at [466, 214] on icon "Ouvrir le Messenger Intercom" at bounding box center [462, 216] width 10 height 10
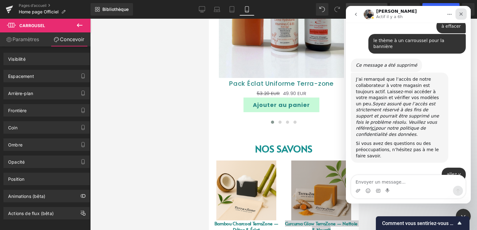
drag, startPoint x: 461, startPoint y: 14, endPoint x: 806, endPoint y: 20, distance: 344.9
click at [461, 14] on icon "Fermer" at bounding box center [460, 13] width 3 height 3
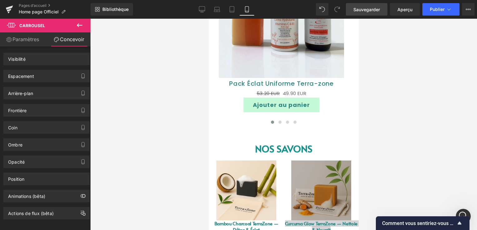
scroll to position [5090, 0]
click at [8, 11] on icon at bounding box center [9, 10] width 4 height 3
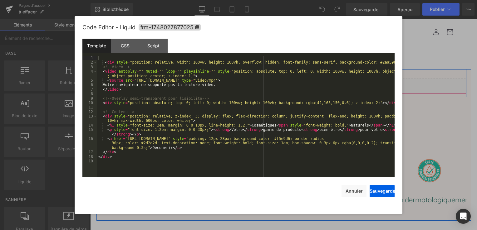
click div "Liquid"
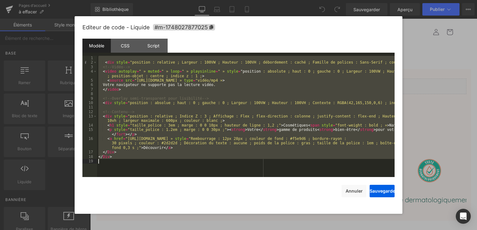
drag, startPoint x: 101, startPoint y: 60, endPoint x: 207, endPoint y: 208, distance: 181.6
click at [207, 208] on div "Editeur de code - Liquide #m-1748027877025 Modèle CSS Script Data 1 2 3 4 5 6 7…" at bounding box center [238, 115] width 312 height 198
click at [353, 189] on button "Annuler" at bounding box center [353, 191] width 25 height 12
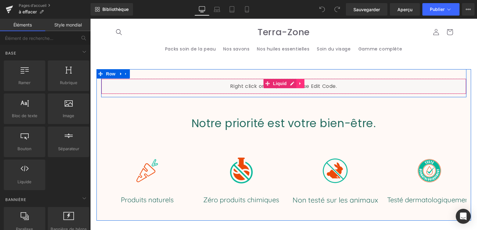
click icon
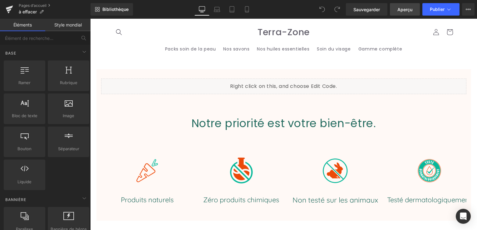
click at [395, 9] on link "Aperçu" at bounding box center [405, 9] width 30 height 12
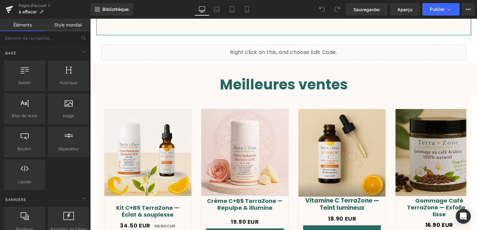
scroll to position [187, 0]
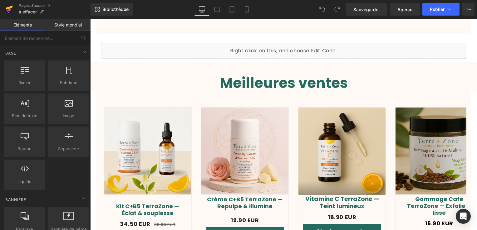
click at [6, 7] on icon at bounding box center [9, 10] width 7 height 16
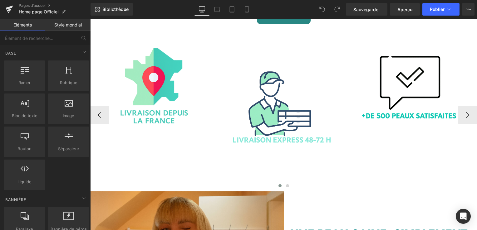
scroll to position [959, 0]
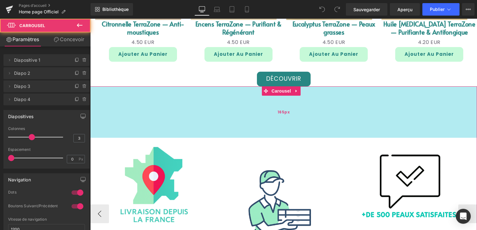
drag, startPoint x: 228, startPoint y: 94, endPoint x: 230, endPoint y: 131, distance: 36.6
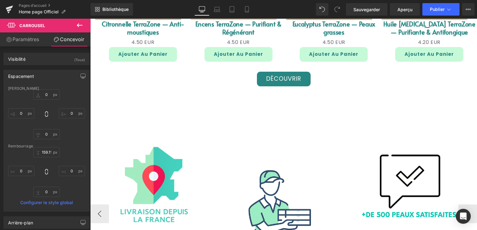
click at [78, 22] on icon at bounding box center [79, 25] width 7 height 7
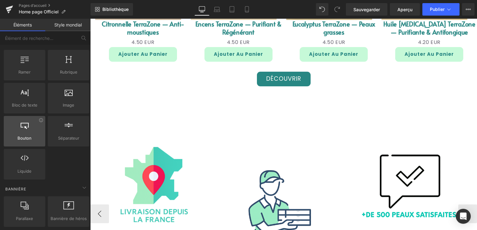
scroll to position [0, 0]
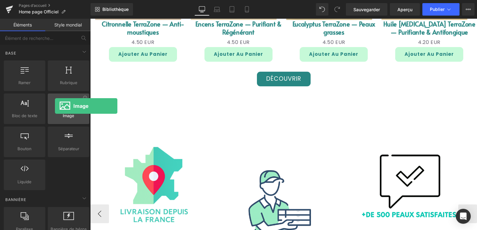
drag, startPoint x: 60, startPoint y: 112, endPoint x: 49, endPoint y: 105, distance: 13.0
click at [49, 105] on div "Image images, photos, alts, uploads" at bounding box center [69, 109] width 42 height 31
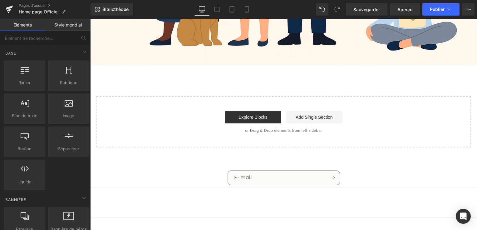
scroll to position [1773, 0]
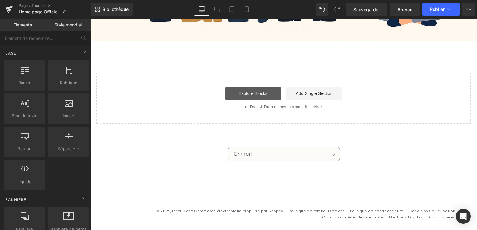
click at [251, 88] on link "Explore Blocks" at bounding box center [253, 93] width 56 height 12
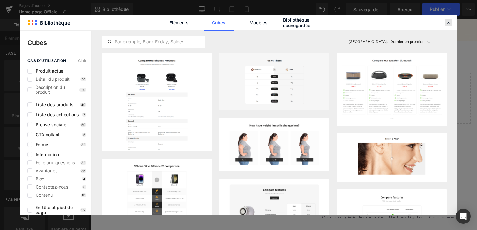
click at [446, 20] on icon at bounding box center [448, 23] width 6 height 6
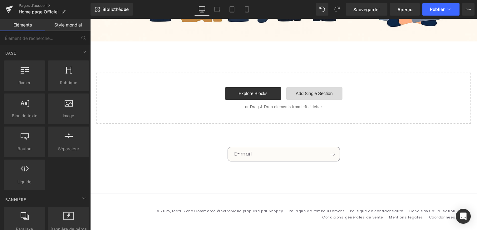
click at [311, 88] on link "Add Single Section" at bounding box center [314, 93] width 56 height 12
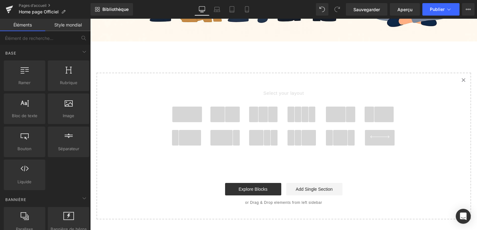
click at [232, 107] on span at bounding box center [232, 115] width 15 height 16
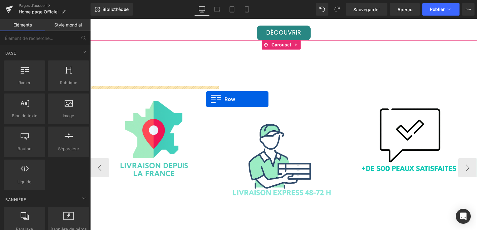
scroll to position [992, 0]
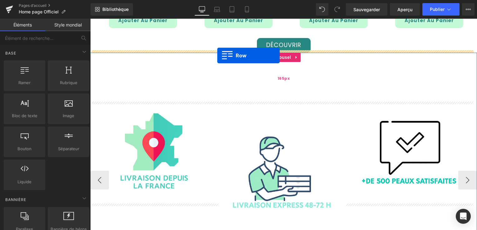
drag, startPoint x: 99, startPoint y: 80, endPoint x: 217, endPoint y: 56, distance: 121.0
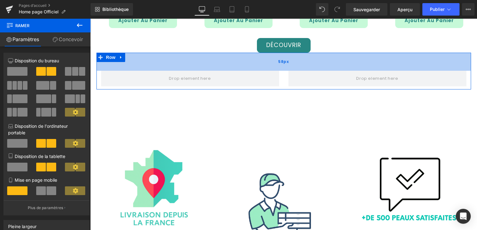
drag, startPoint x: 226, startPoint y: 51, endPoint x: 227, endPoint y: 60, distance: 8.8
click at [227, 60] on div "58px" at bounding box center [283, 62] width 375 height 18
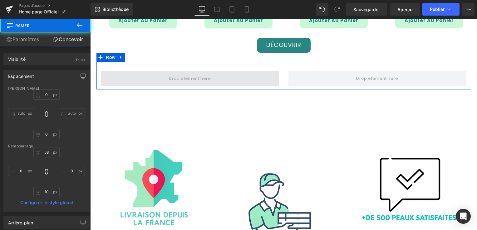
click at [205, 76] on span at bounding box center [190, 78] width 46 height 10
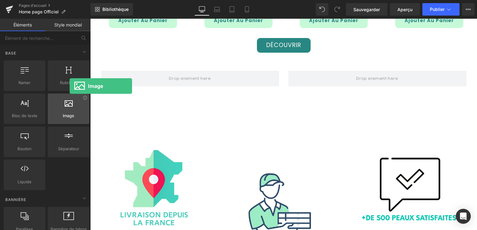
drag, startPoint x: 81, startPoint y: 118, endPoint x: 47, endPoint y: 95, distance: 41.1
click at [48, 95] on div "Image images, photos, alts, uploads" at bounding box center [69, 109] width 42 height 31
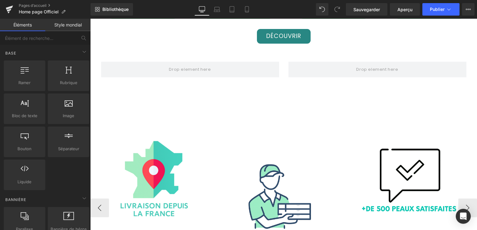
scroll to position [1000, 0]
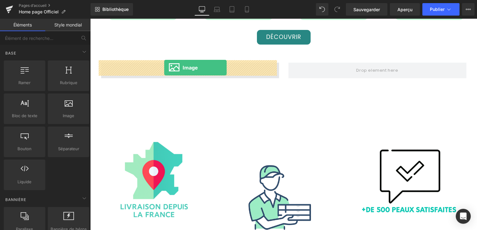
drag, startPoint x: 160, startPoint y: 133, endPoint x: 164, endPoint y: 68, distance: 65.3
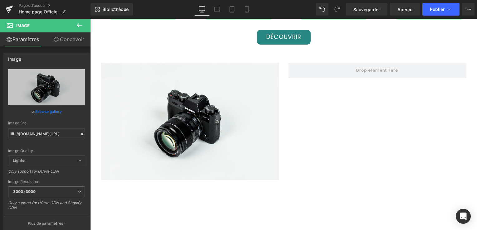
click at [82, 22] on icon at bounding box center [79, 25] width 7 height 7
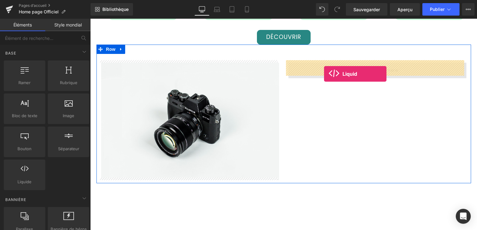
drag, startPoint x: 119, startPoint y: 193, endPoint x: 324, endPoint y: 74, distance: 236.9
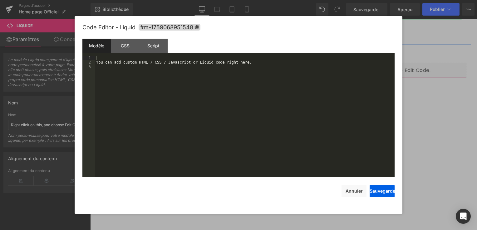
click at [379, 66] on div "Liquid" at bounding box center [377, 71] width 178 height 16
drag, startPoint x: 99, startPoint y: 62, endPoint x: 266, endPoint y: 65, distance: 167.0
click at [266, 65] on div "Vous pouvez ajouter du code HTML / CSS / Javascript ou Liquid personnalisé ici." at bounding box center [245, 121] width 300 height 130
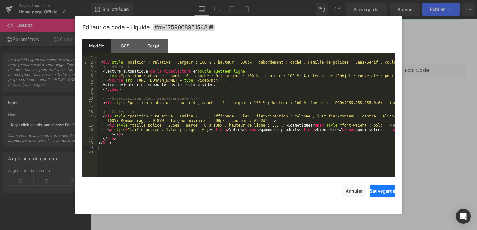
click at [383, 193] on button "Sauvegarder" at bounding box center [382, 191] width 25 height 12
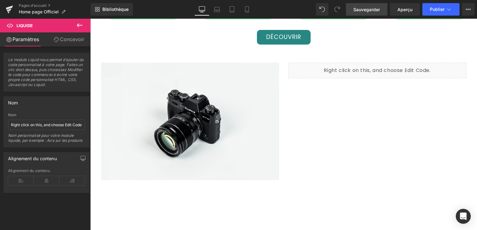
drag, startPoint x: 361, startPoint y: 14, endPoint x: 270, endPoint y: 57, distance: 100.8
click at [361, 14] on link "Sauvegarder" at bounding box center [367, 9] width 42 height 12
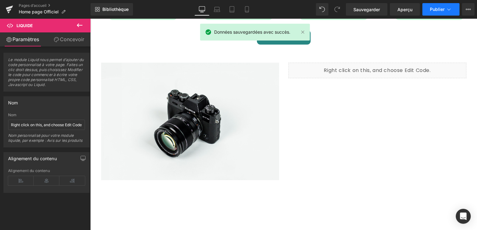
click at [436, 10] on span "Publier" at bounding box center [437, 9] width 15 height 5
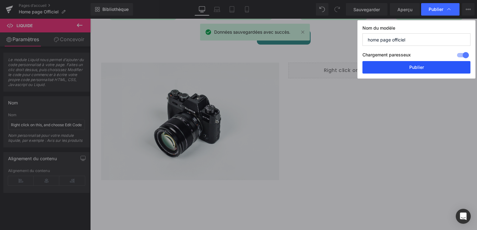
drag, startPoint x: 404, startPoint y: 67, endPoint x: 308, endPoint y: 47, distance: 97.6
click at [404, 67] on button "Publier" at bounding box center [416, 67] width 108 height 12
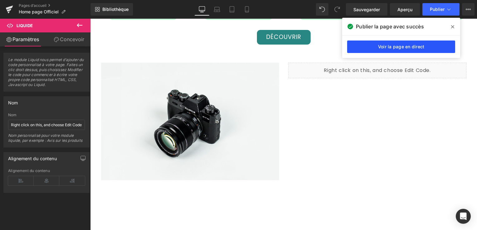
click at [385, 49] on link "Voir la page en direct" at bounding box center [401, 47] width 108 height 12
